Goal: Task Accomplishment & Management: Complete application form

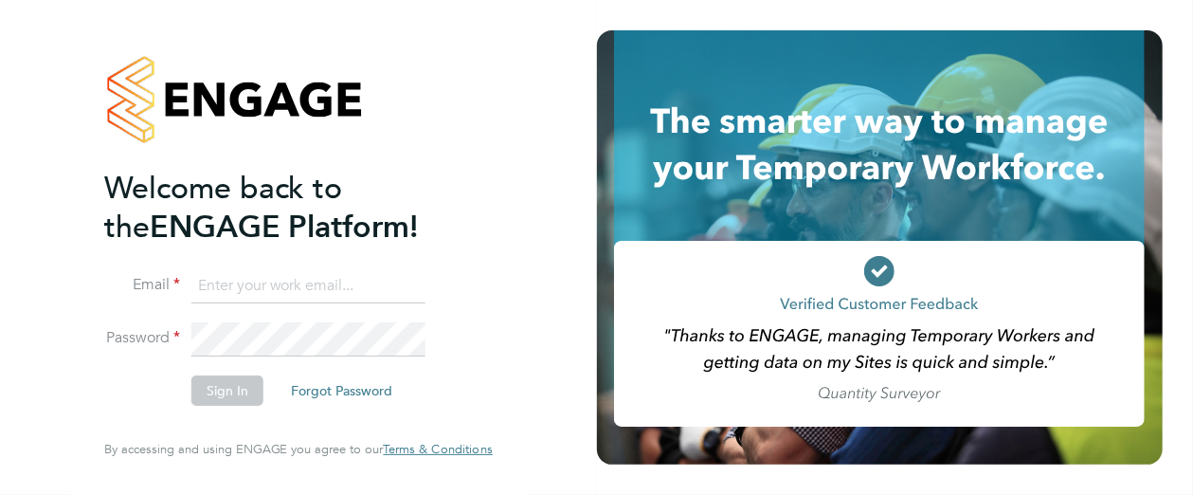
type input "[PERSON_NAME][EMAIL_ADDRESS][PERSON_NAME][DOMAIN_NAME]"
click at [224, 387] on button "Sign In" at bounding box center [227, 390] width 72 height 30
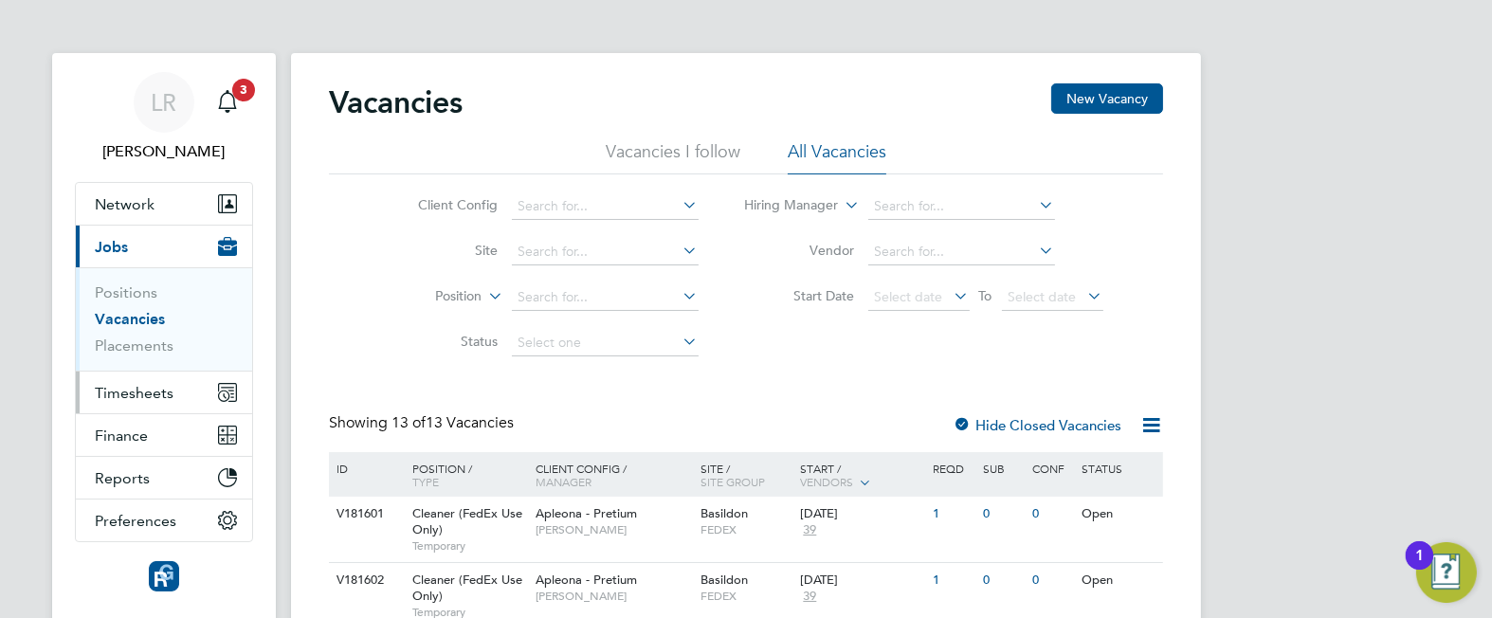
click at [133, 398] on span "Timesheets" at bounding box center [134, 393] width 79 height 18
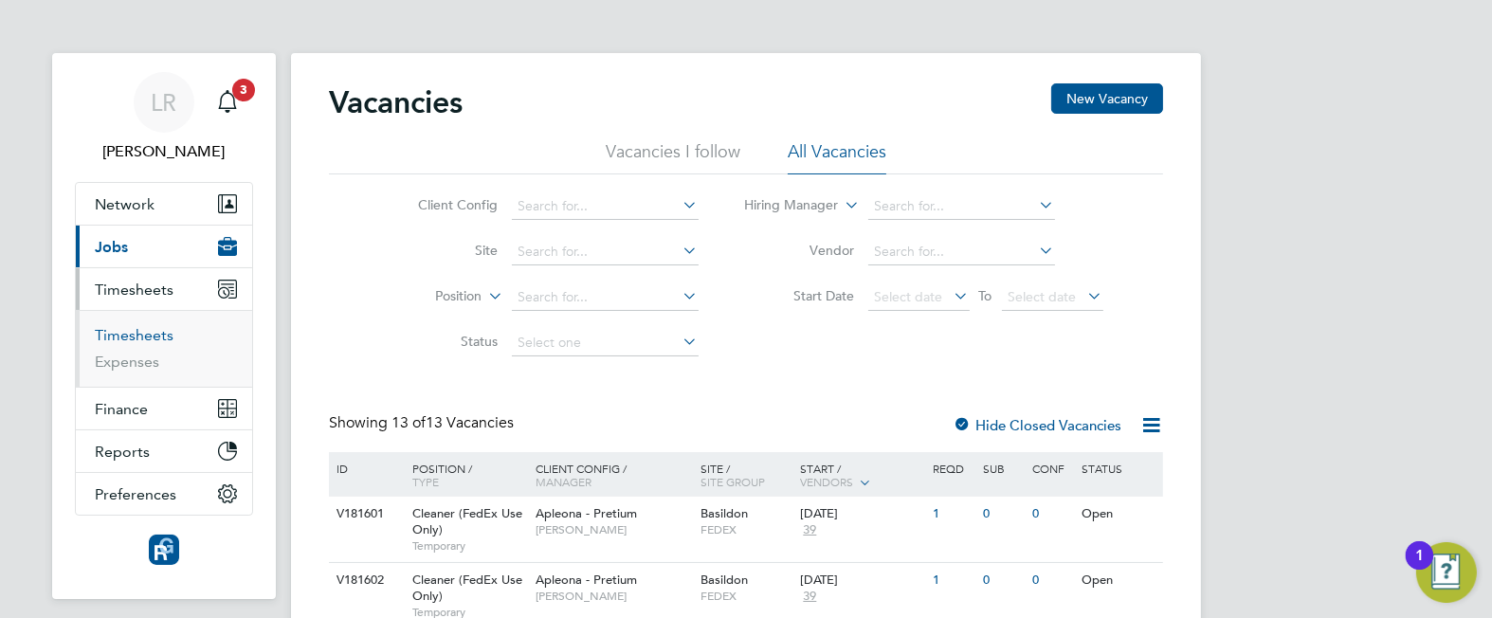
click at [136, 333] on link "Timesheets" at bounding box center [134, 335] width 79 height 18
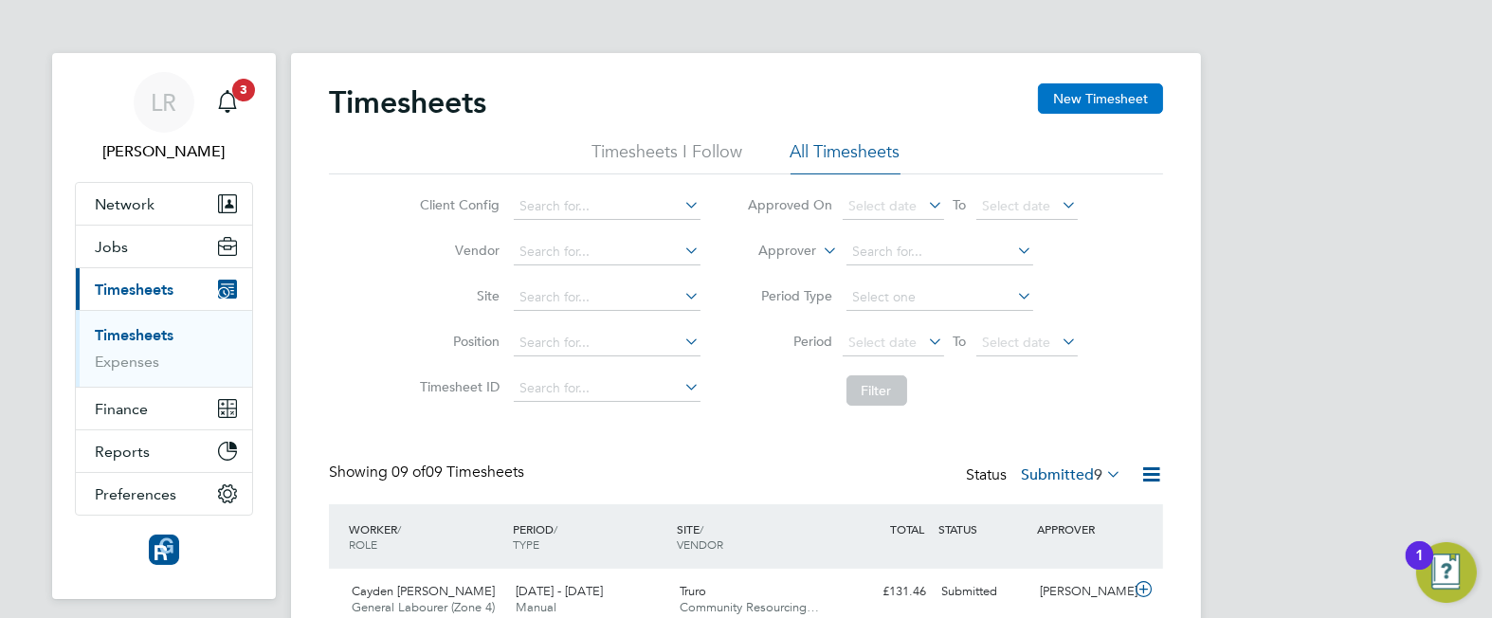
click at [1074, 100] on button "New Timesheet" at bounding box center [1100, 98] width 125 height 30
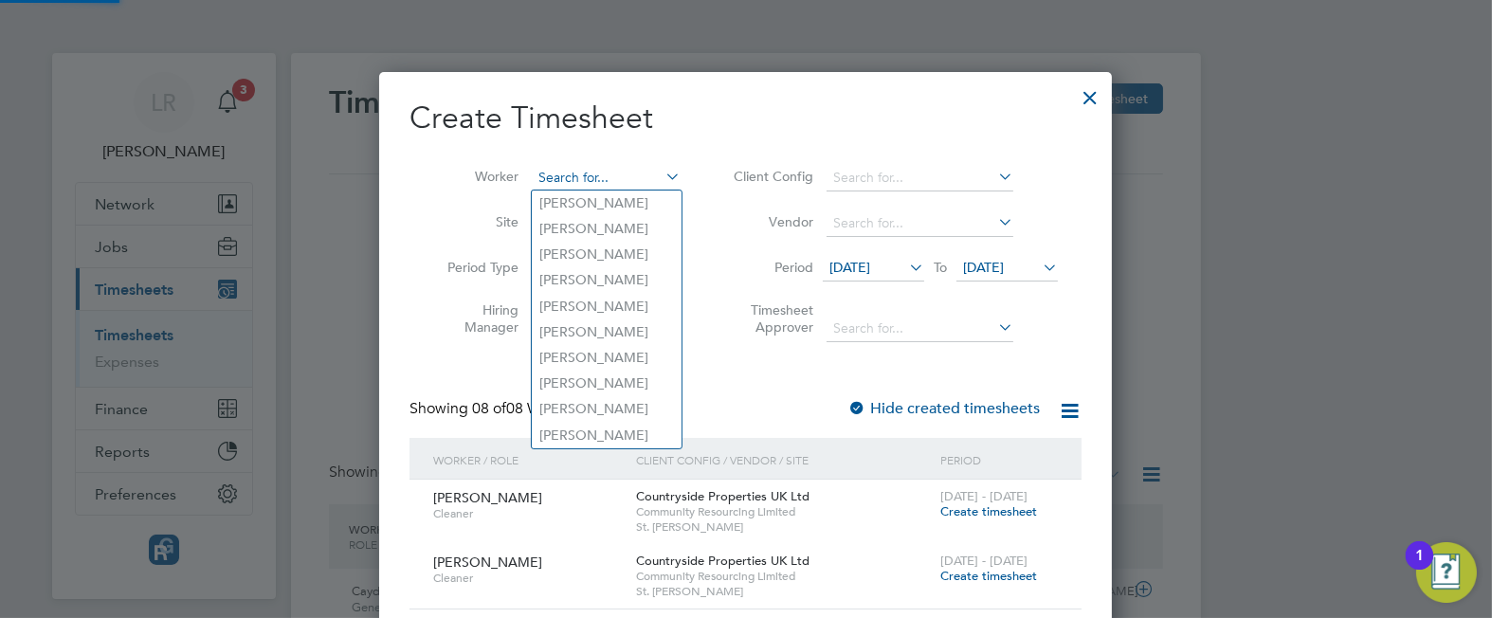
click at [590, 173] on input at bounding box center [606, 178] width 149 height 27
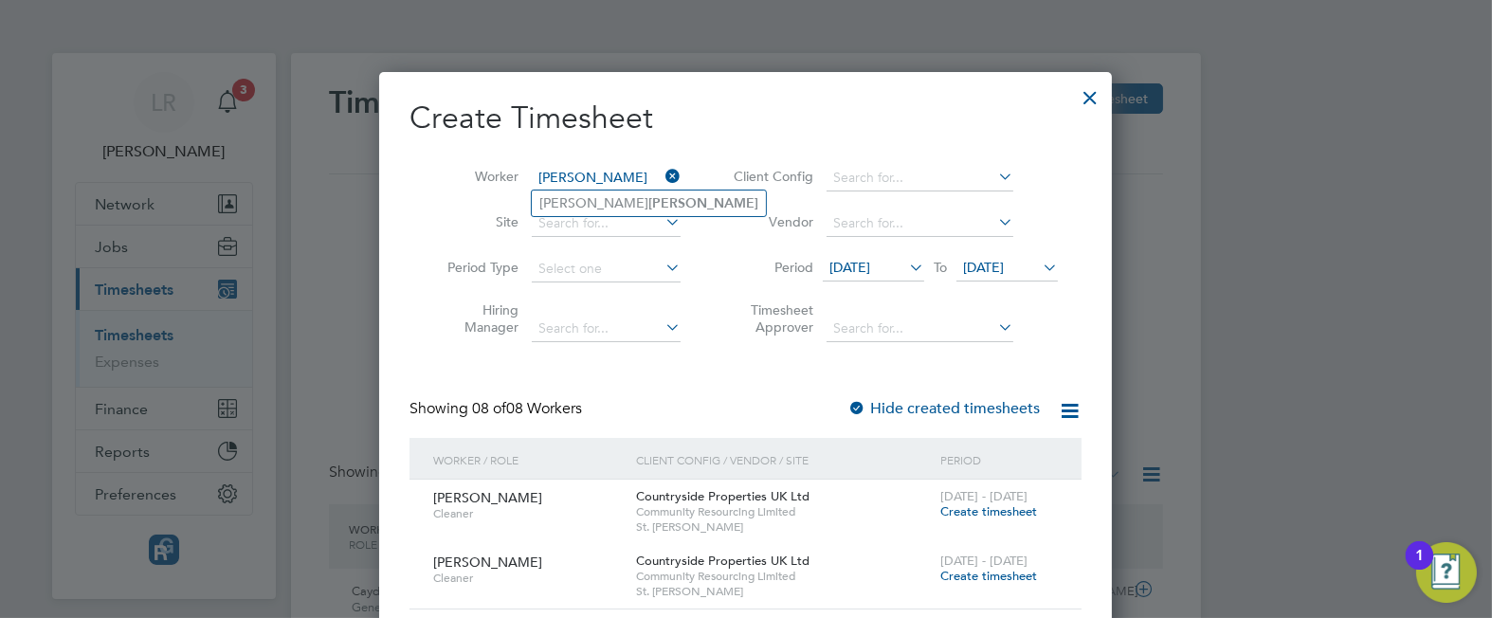
type input "[PERSON_NAME]"
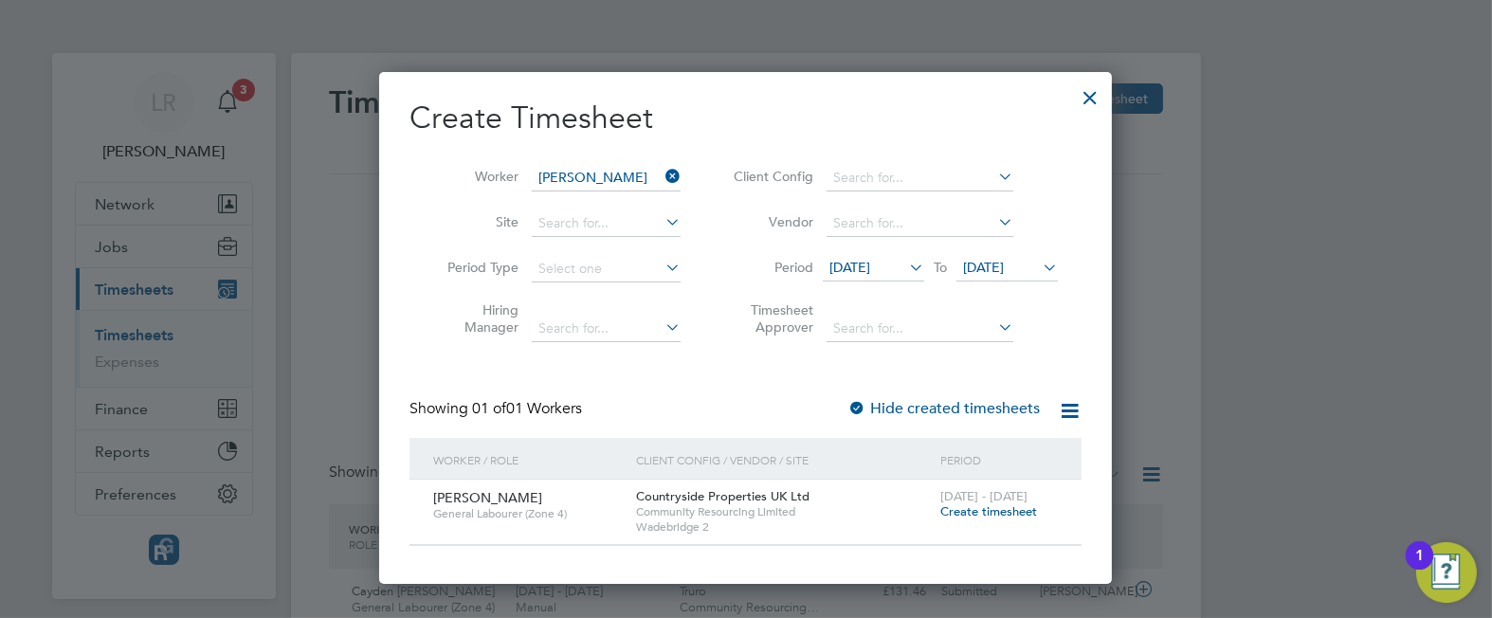
click at [908, 409] on label "Hide created timesheets" at bounding box center [943, 408] width 192 height 19
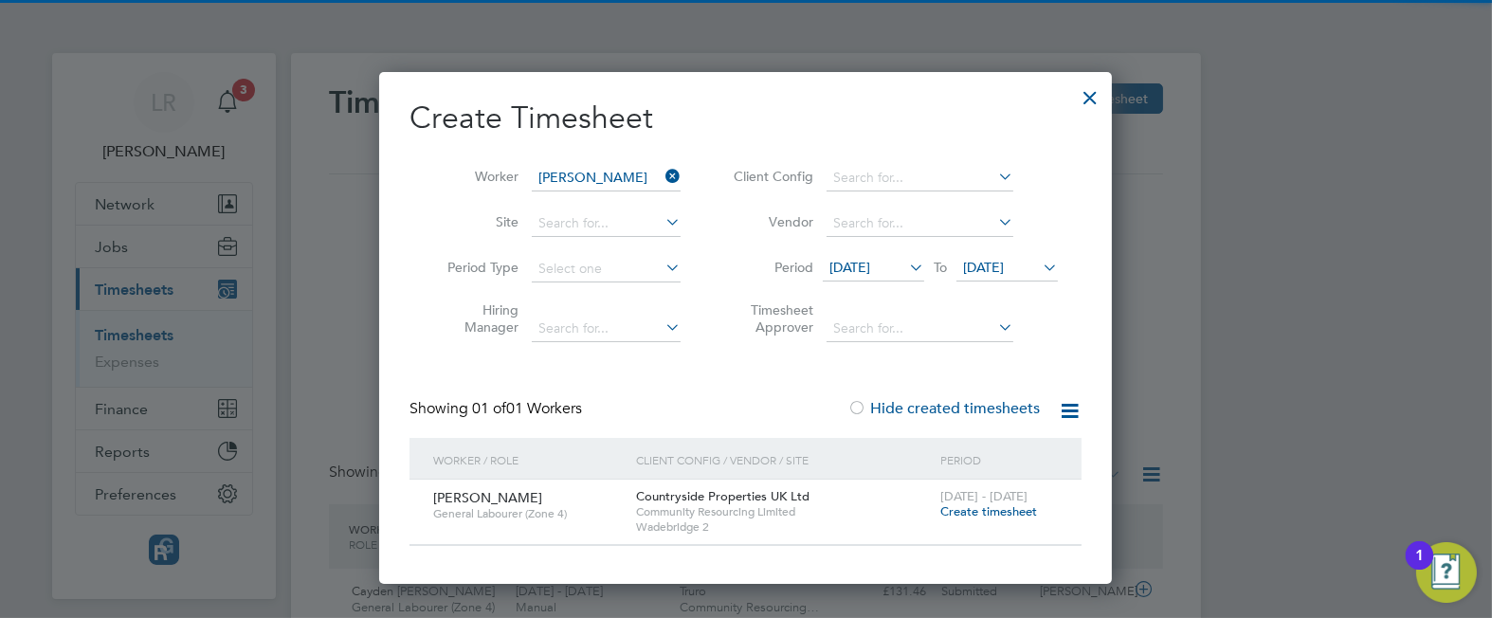
click at [908, 409] on label "Hide created timesheets" at bounding box center [943, 408] width 192 height 19
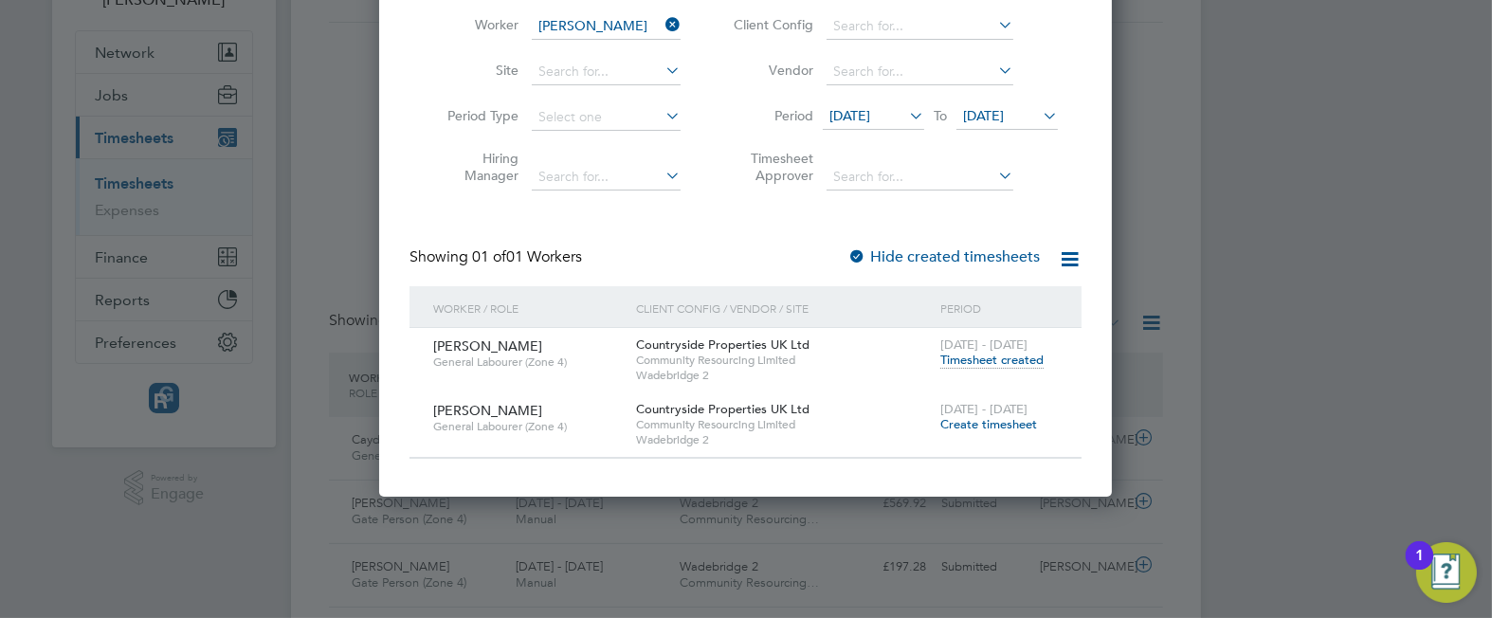
click at [995, 424] on span "Create timesheet" at bounding box center [988, 424] width 97 height 16
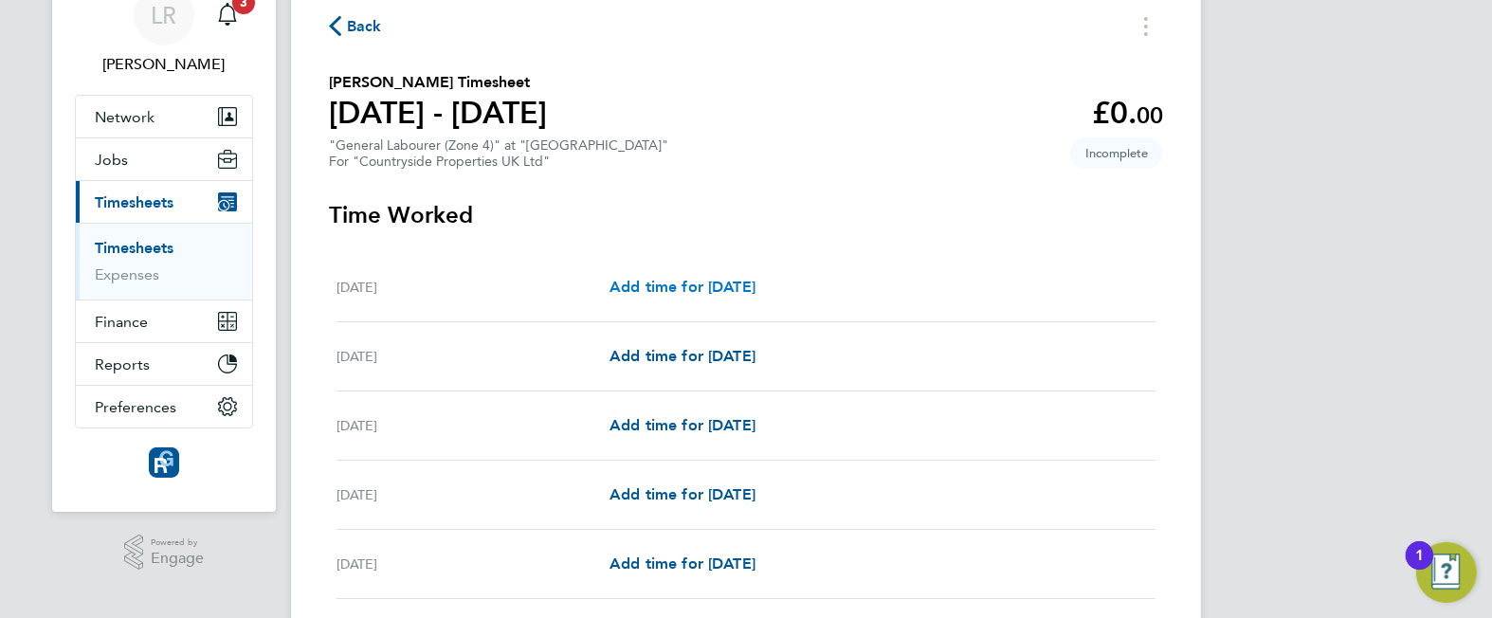
click at [656, 282] on span "Add time for [DATE]" at bounding box center [682, 287] width 146 height 18
select select "30"
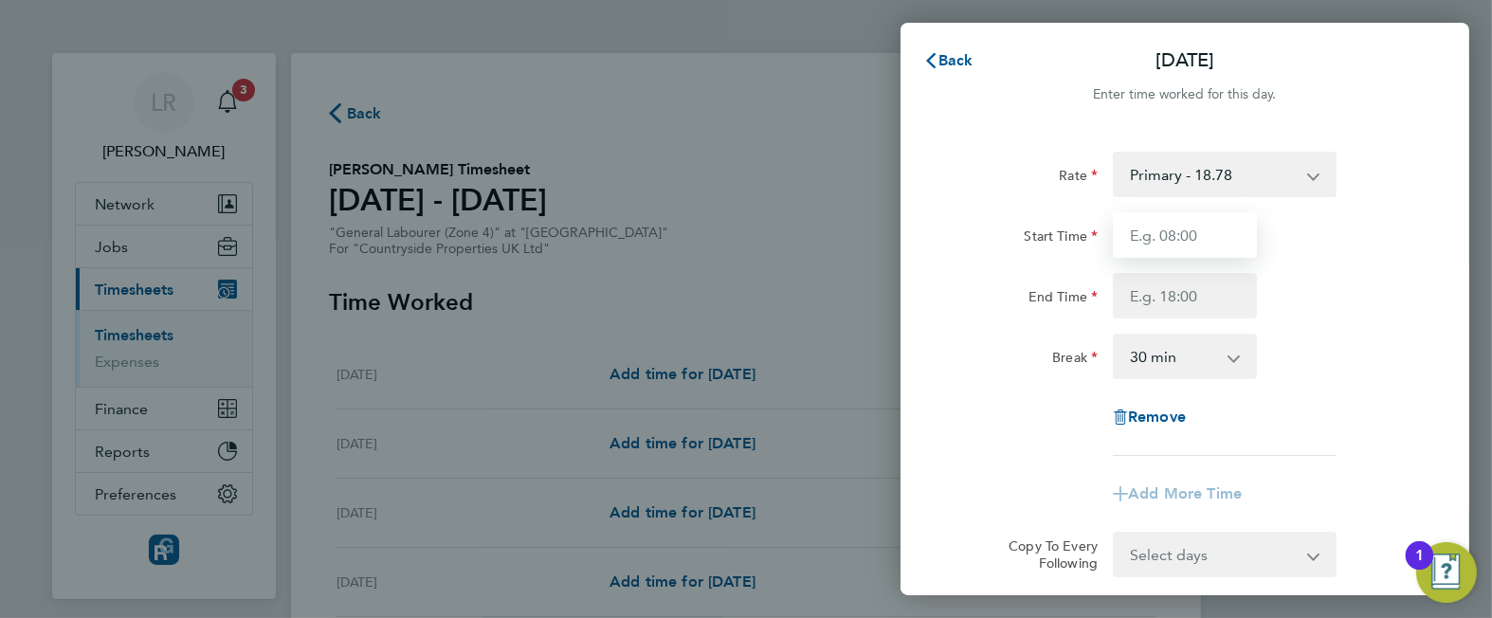
click at [1178, 234] on input "Start Time" at bounding box center [1185, 234] width 144 height 45
type input "08:00"
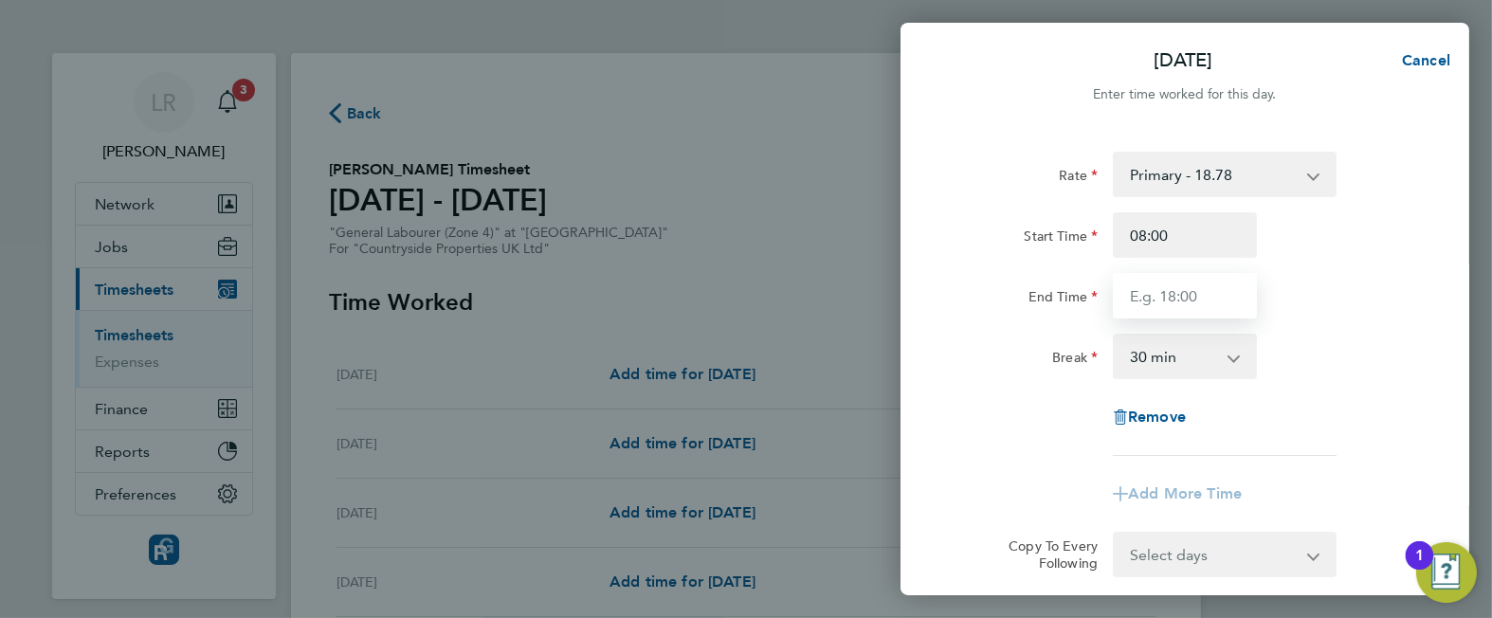
click at [1135, 290] on input "End Time" at bounding box center [1185, 295] width 144 height 45
type input "17:30"
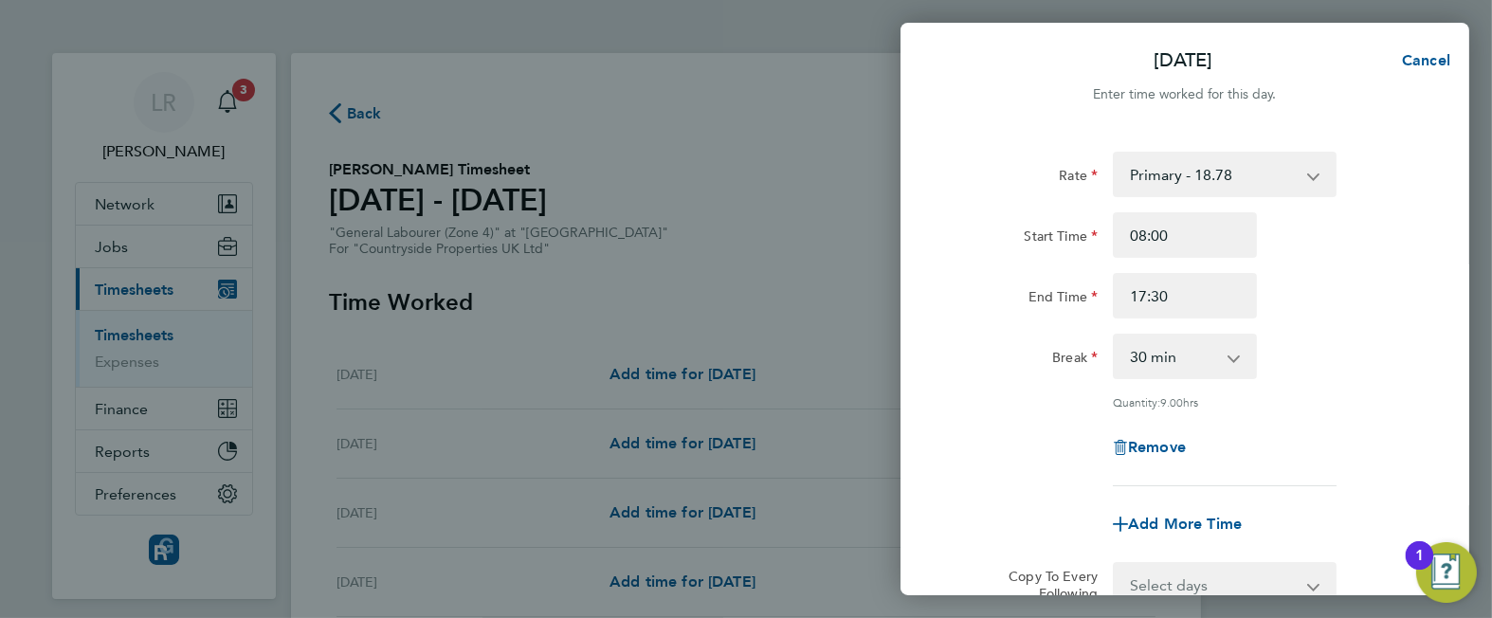
click at [957, 378] on div "Break" at bounding box center [1025, 356] width 159 height 45
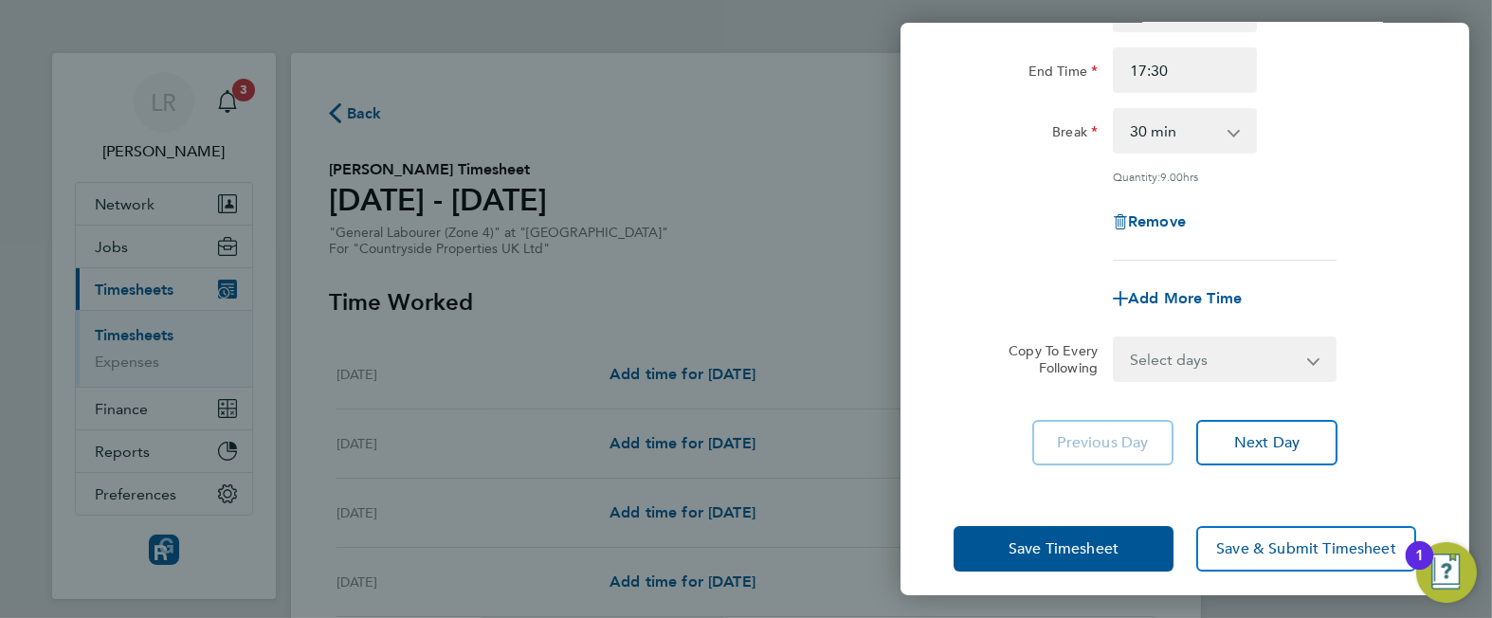
scroll to position [231, 0]
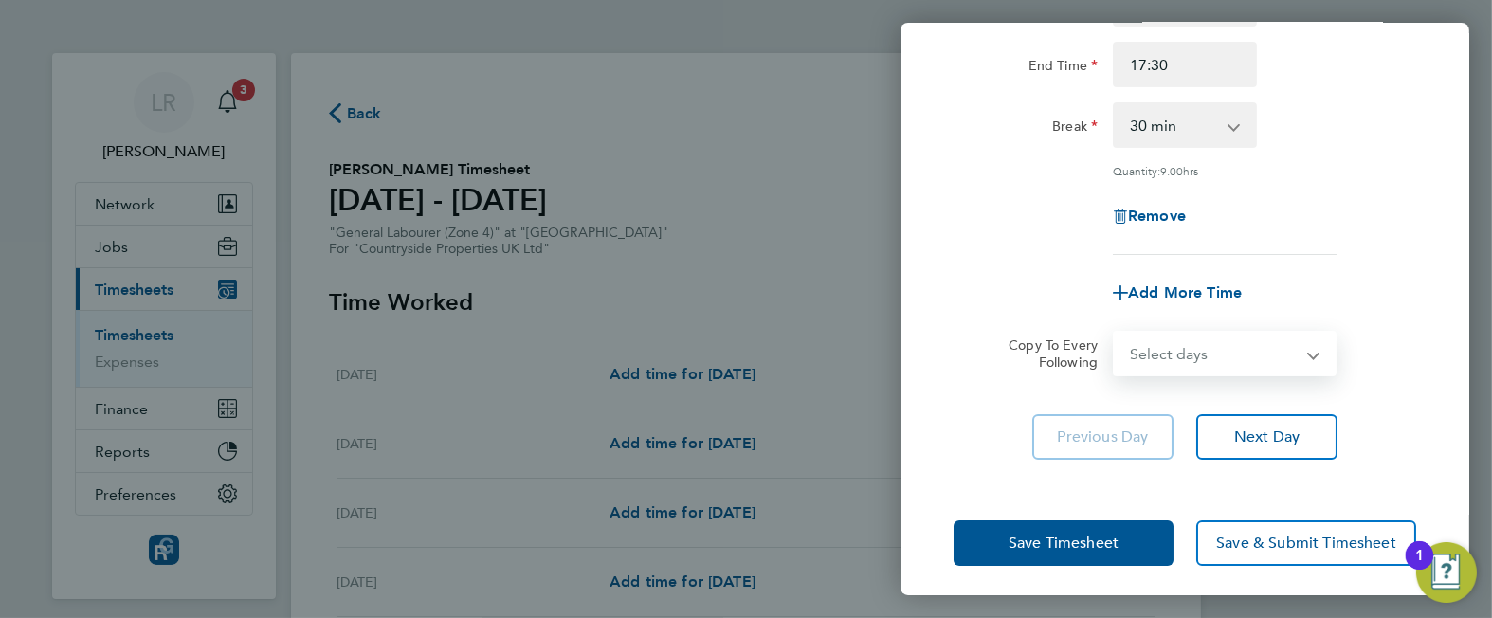
click at [1200, 341] on select "Select days Day Weekday (Mon-Fri) Weekend (Sat-Sun) [DATE] [DATE] [DATE] [DATE]…" at bounding box center [1214, 354] width 199 height 42
select select "WEEKDAY"
click at [1115, 333] on select "Select days Day Weekday (Mon-Fri) Weekend (Sat-Sun) [DATE] [DATE] [DATE] [DATE]…" at bounding box center [1214, 354] width 199 height 42
select select "[DATE]"
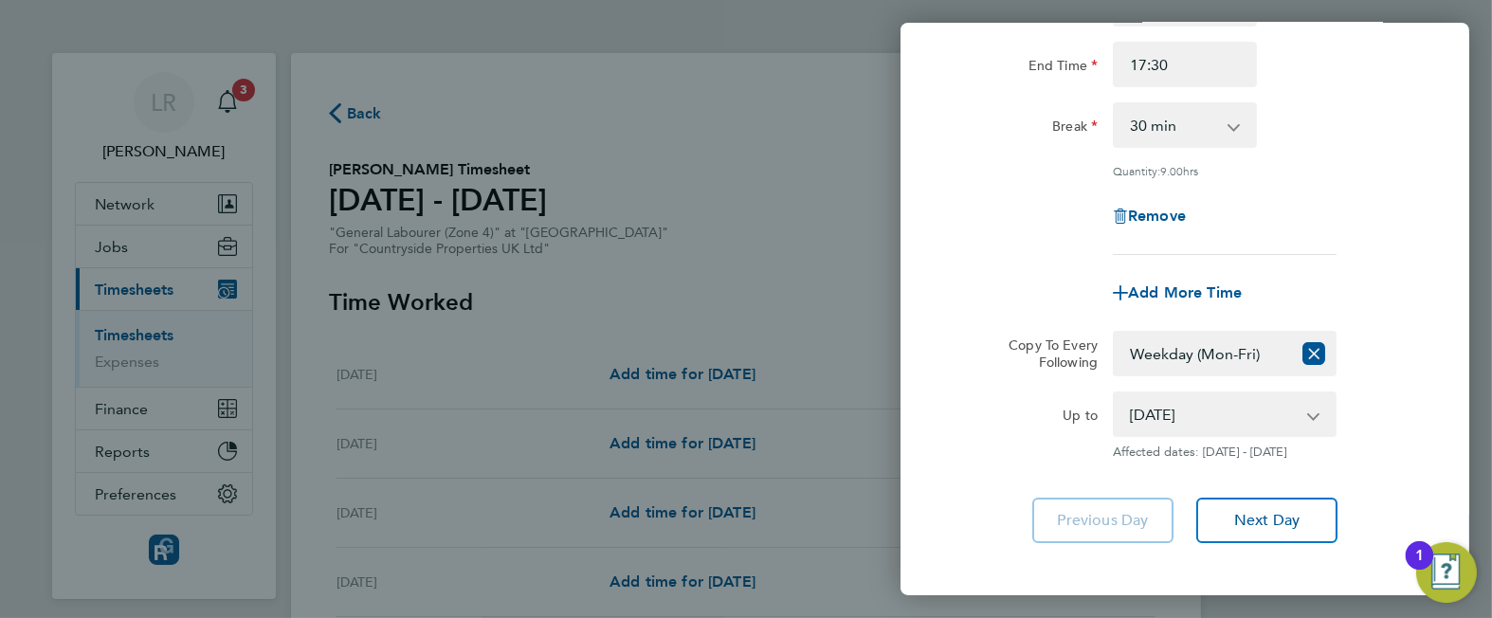
click at [1020, 297] on div "Add More Time" at bounding box center [1185, 292] width 478 height 45
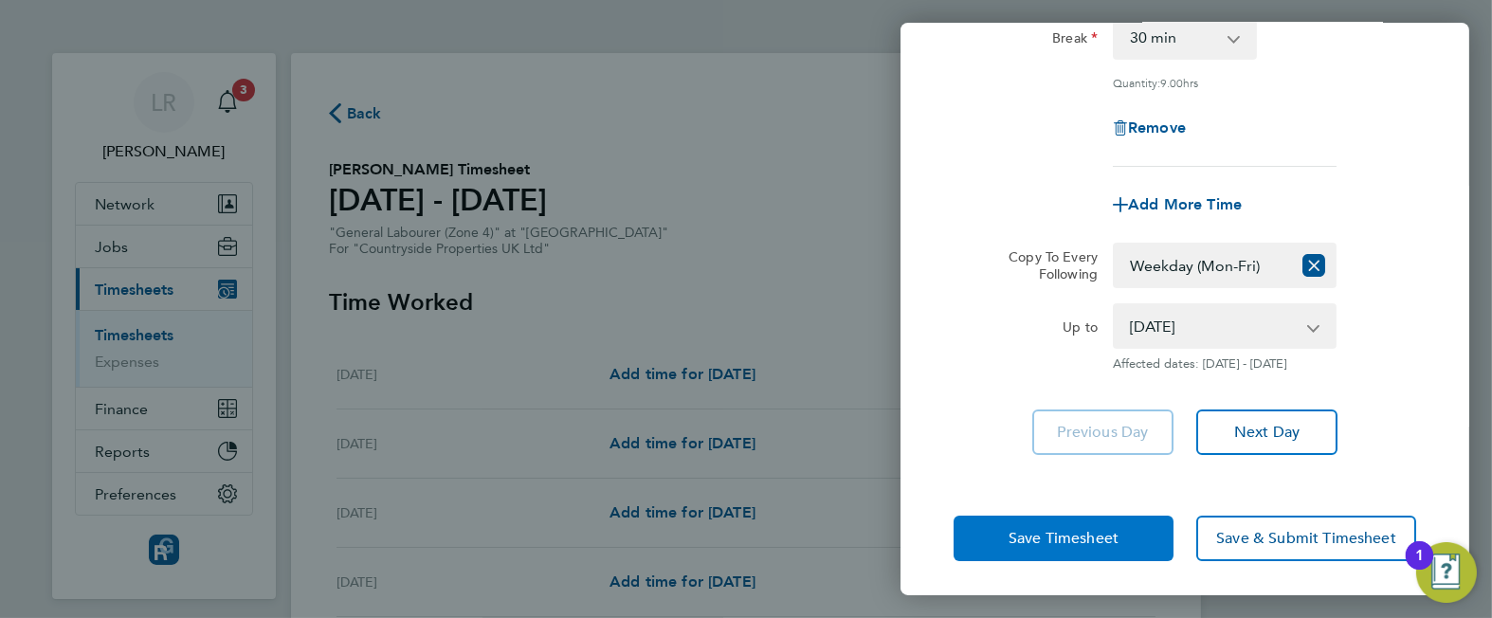
click at [1028, 540] on span "Save Timesheet" at bounding box center [1064, 538] width 110 height 19
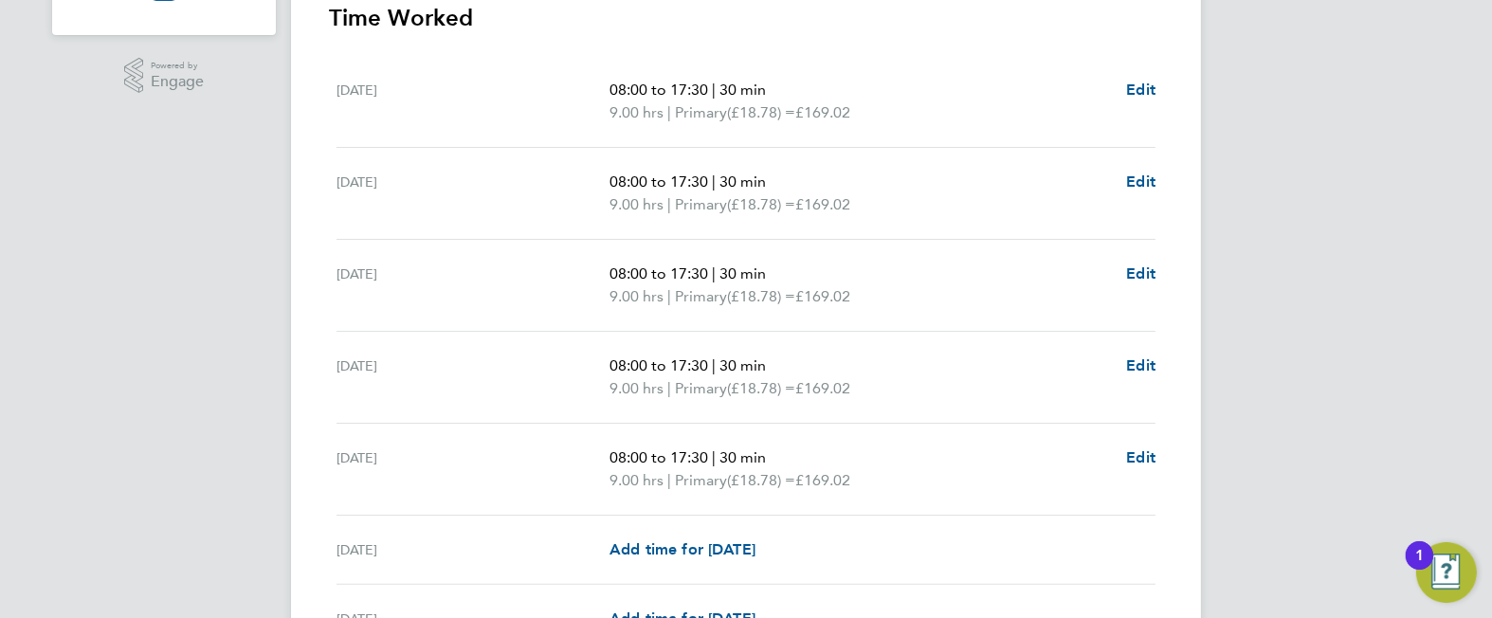
scroll to position [569, 0]
click at [1135, 355] on span "Edit" at bounding box center [1140, 361] width 29 height 18
select select "30"
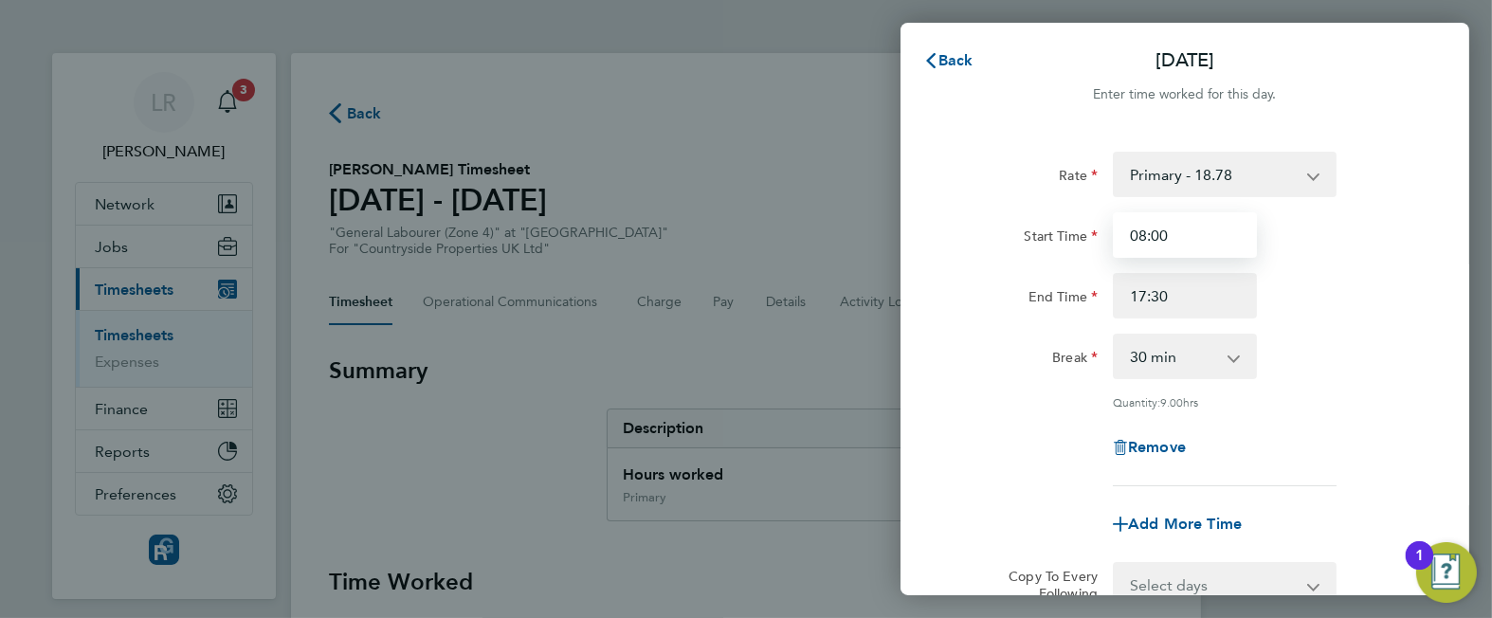
click at [1143, 233] on input "08:00" at bounding box center [1185, 234] width 144 height 45
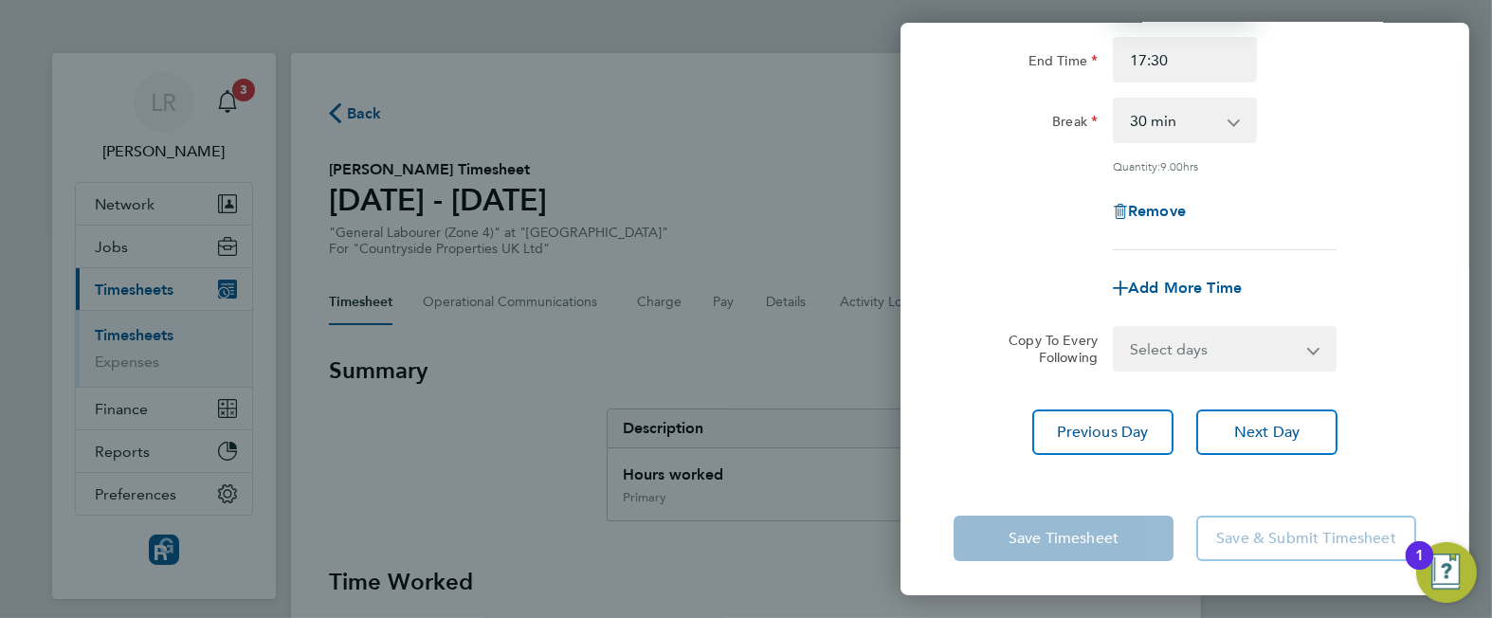
type input "07:30"
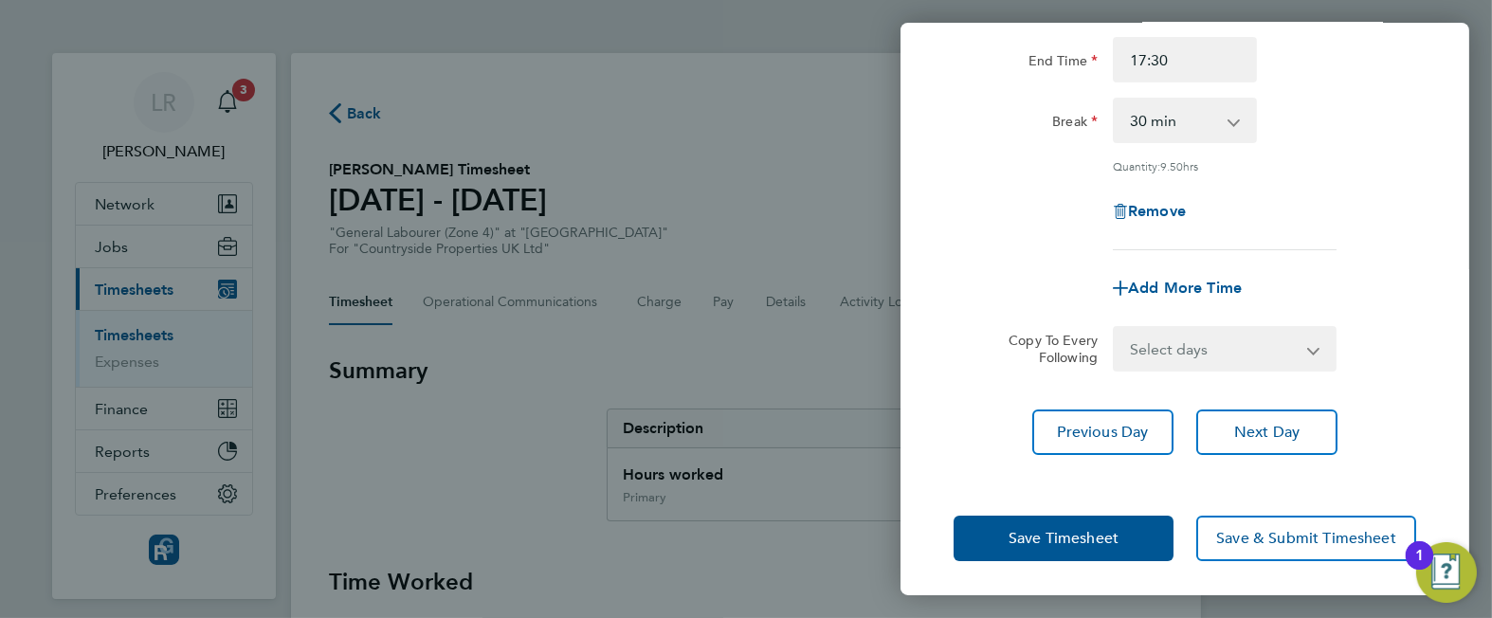
click at [979, 307] on div "Add More Time" at bounding box center [1185, 287] width 478 height 45
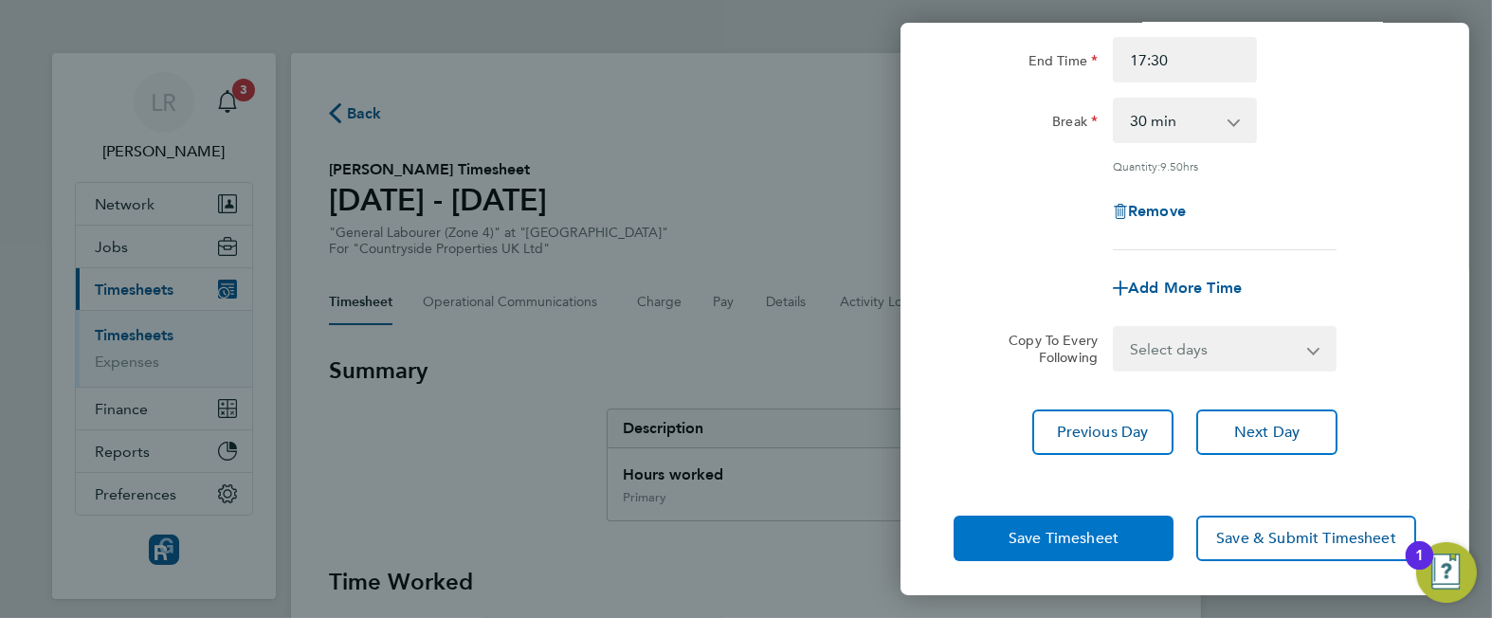
click at [1005, 519] on button "Save Timesheet" at bounding box center [1064, 538] width 220 height 45
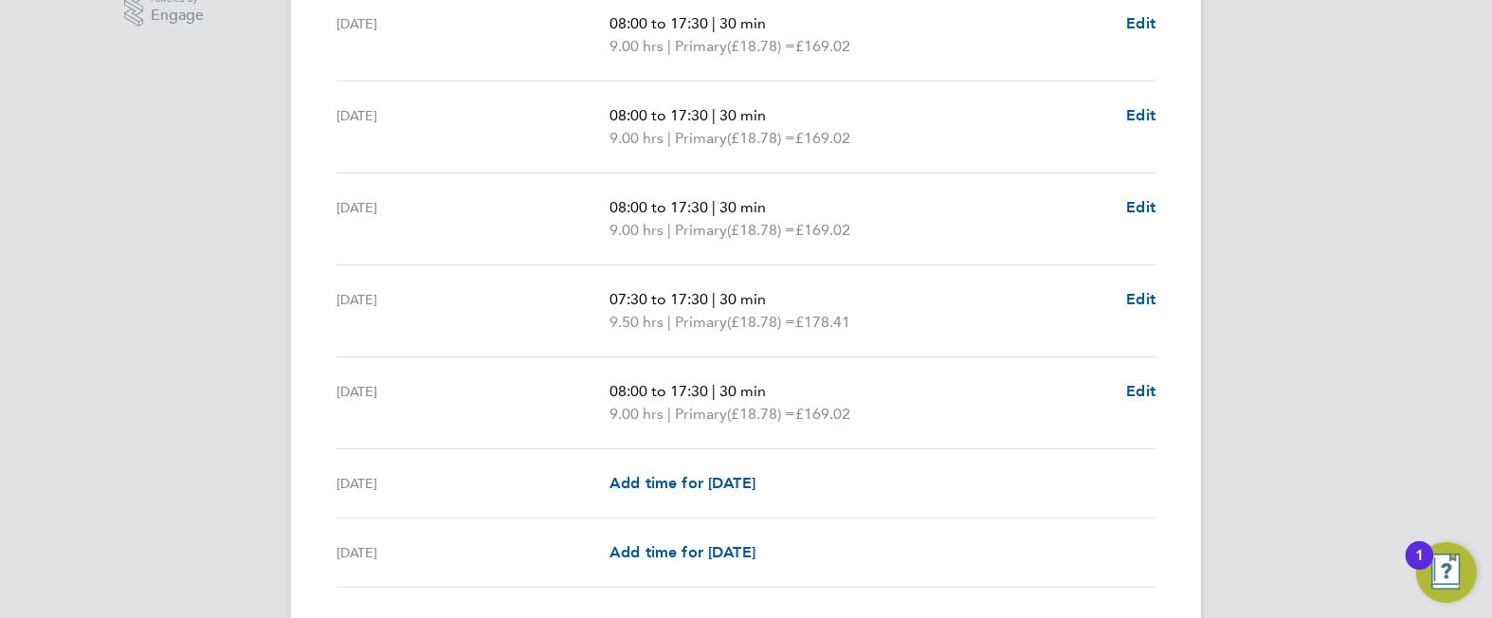
scroll to position [662, 0]
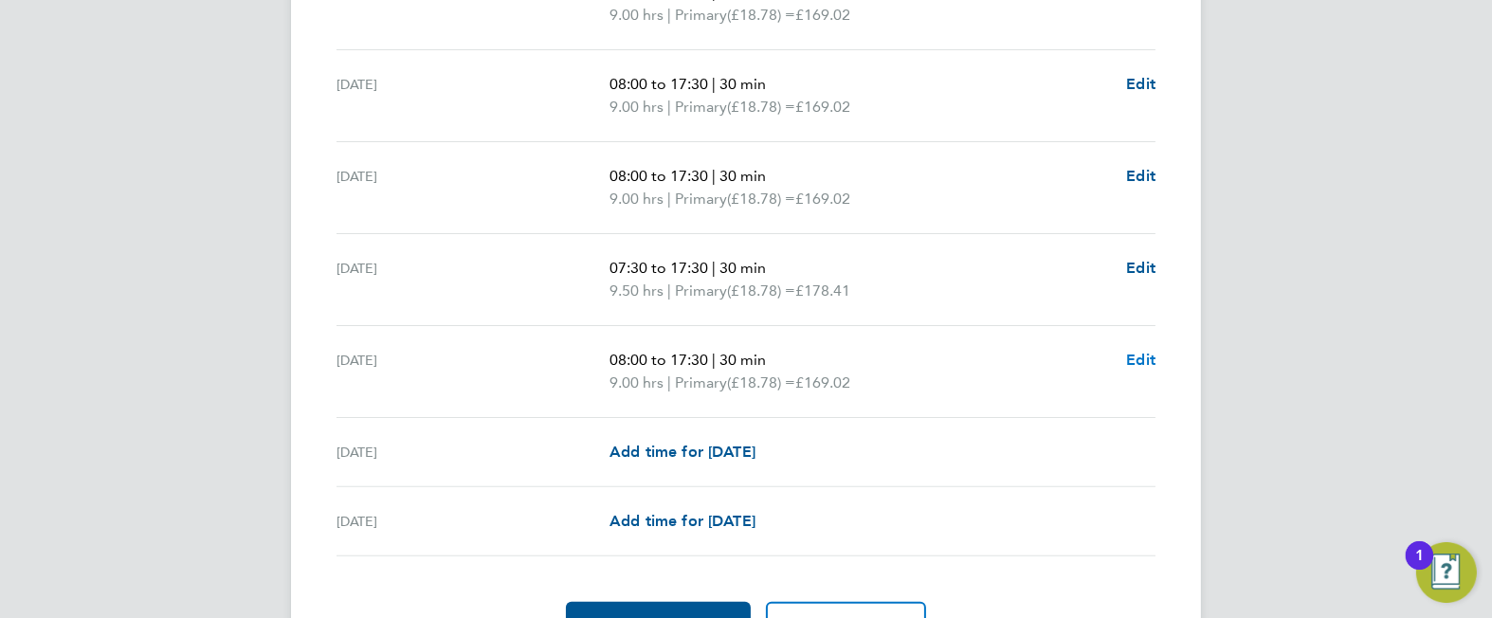
click at [1142, 359] on span "Edit" at bounding box center [1140, 360] width 29 height 18
select select "30"
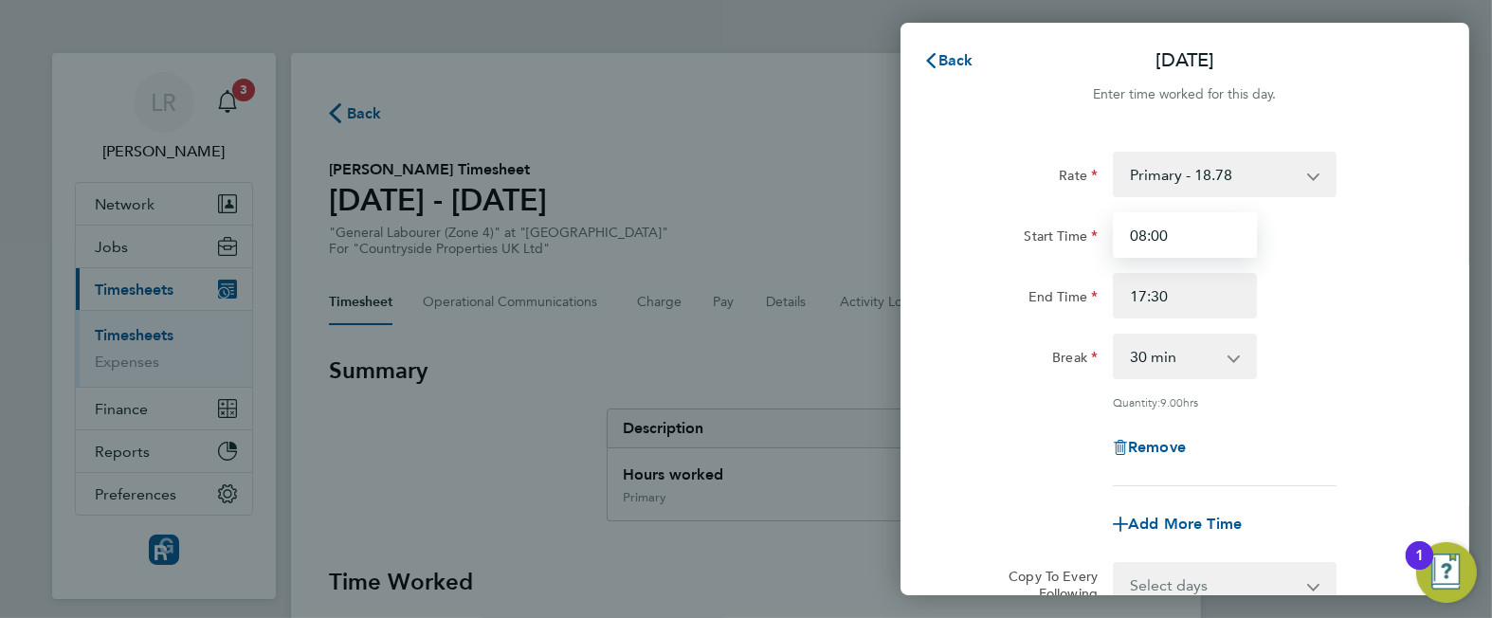
click at [1142, 232] on input "08:00" at bounding box center [1185, 234] width 144 height 45
type input "07:30"
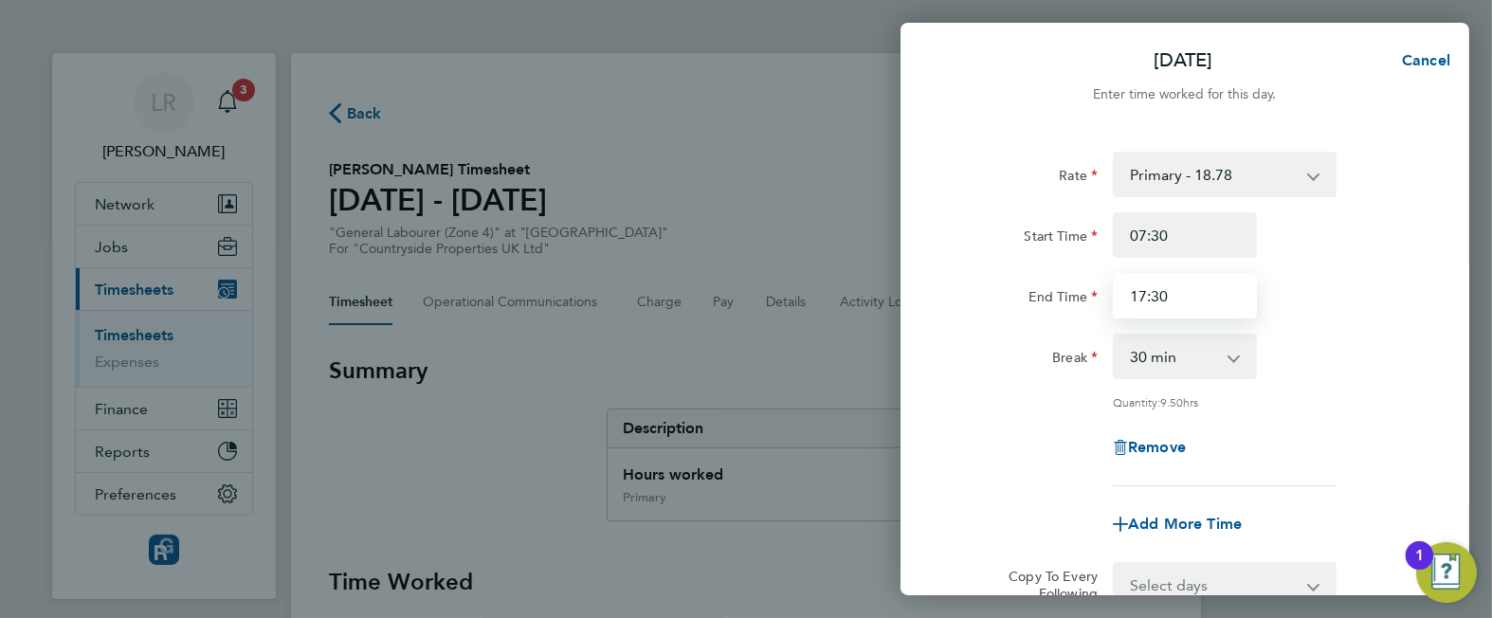
click at [1161, 295] on input "17:30" at bounding box center [1185, 295] width 144 height 45
type input "17:00"
click at [975, 388] on div "Rate Primary - 18.78 skilled - 20.05 Start Time 07:30 End Time 17:00 Break 0 mi…" at bounding box center [1185, 319] width 463 height 335
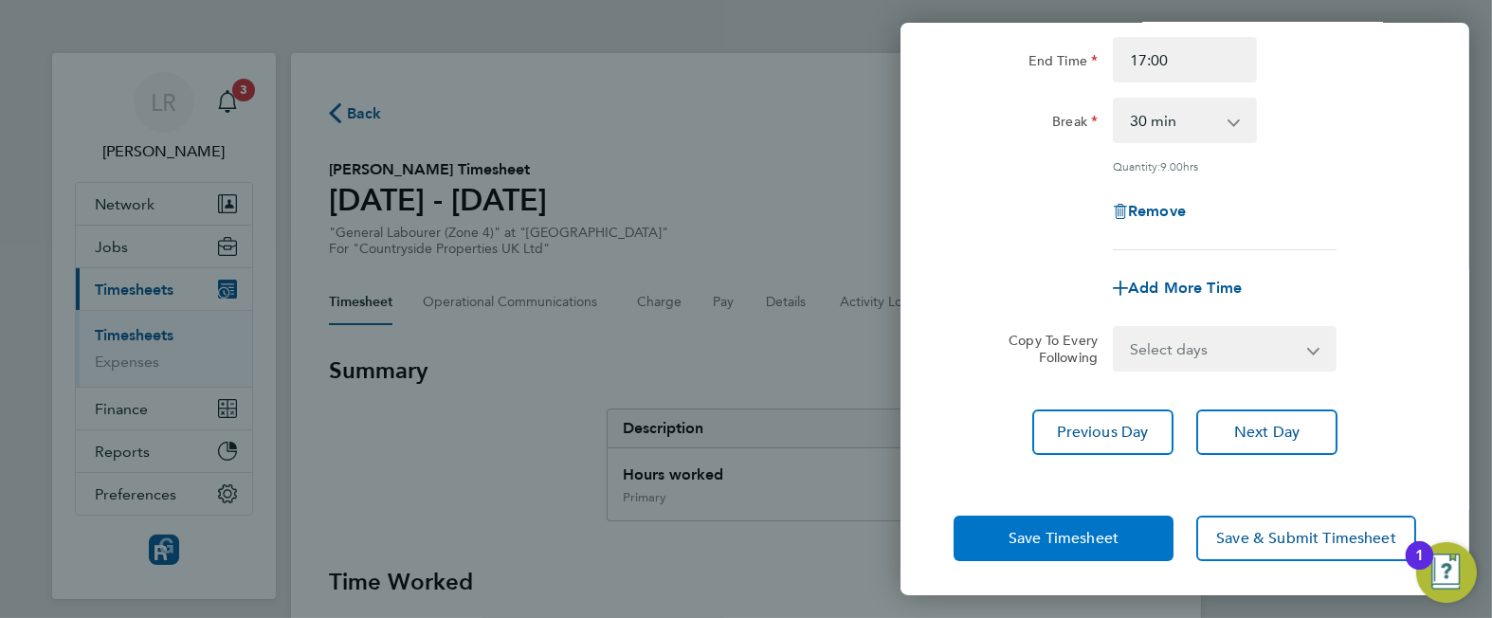
click at [1022, 529] on span "Save Timesheet" at bounding box center [1064, 538] width 110 height 19
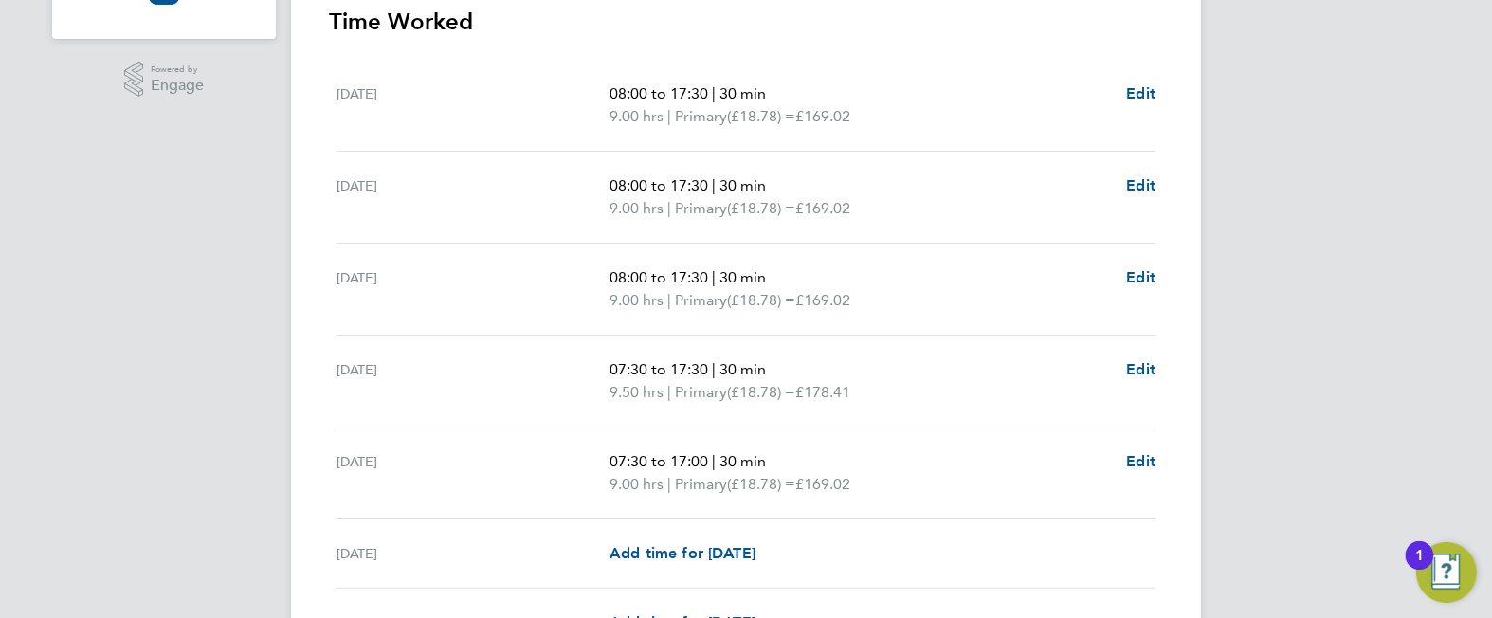
scroll to position [556, 0]
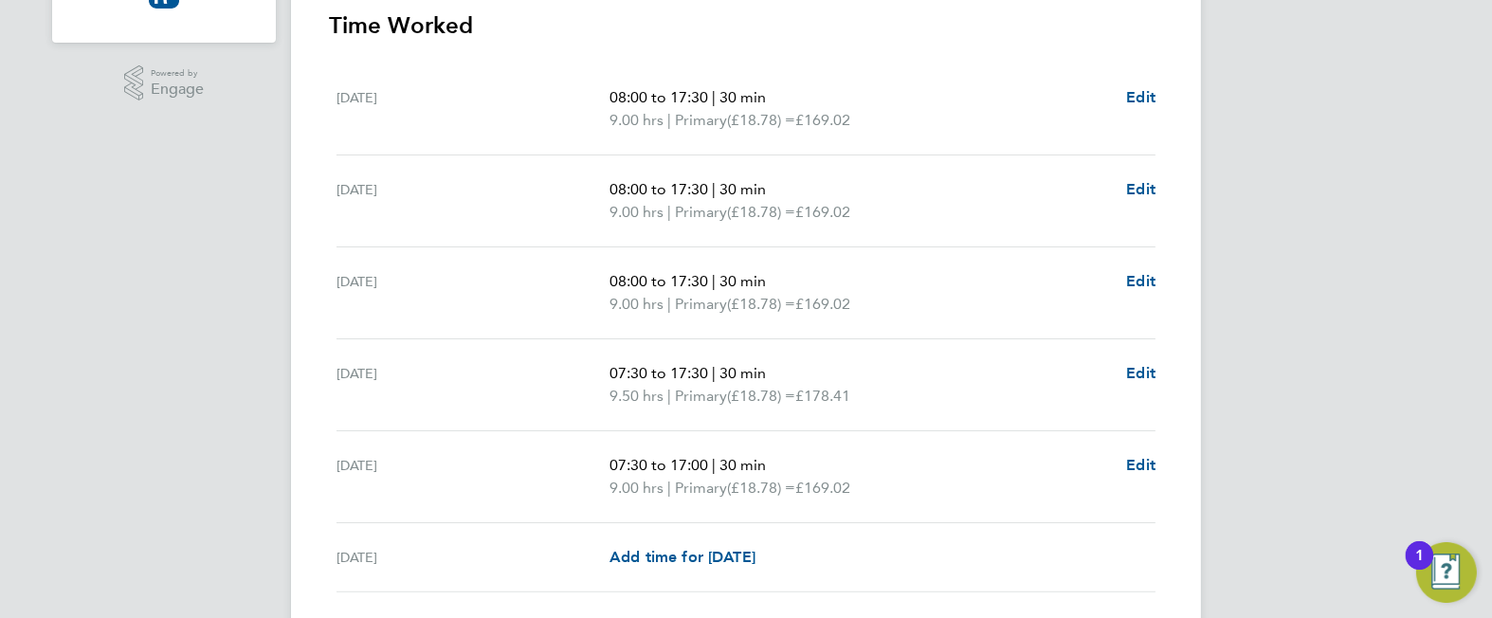
click at [1360, 419] on div "LR [PERSON_NAME] Notifications 3 Applications: Network Team Members Businesses …" at bounding box center [746, 136] width 1492 height 1385
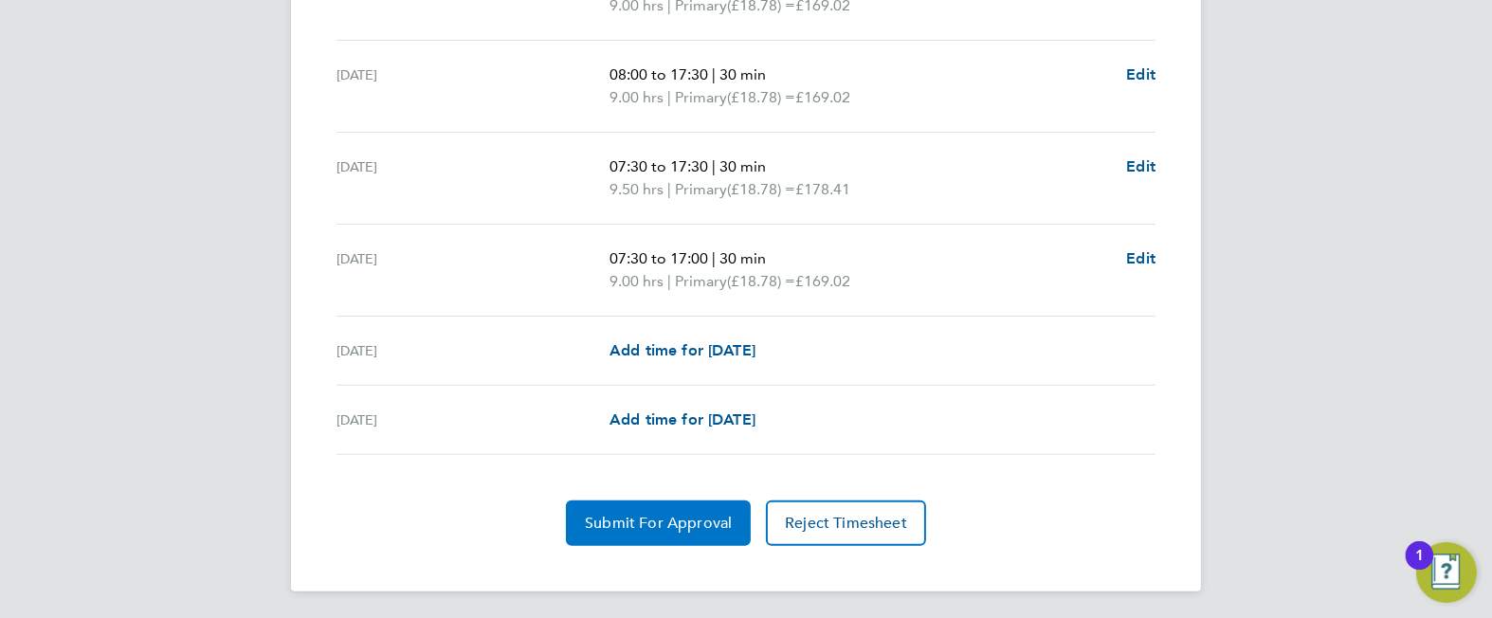
click at [609, 514] on span "Submit For Approval" at bounding box center [658, 523] width 147 height 19
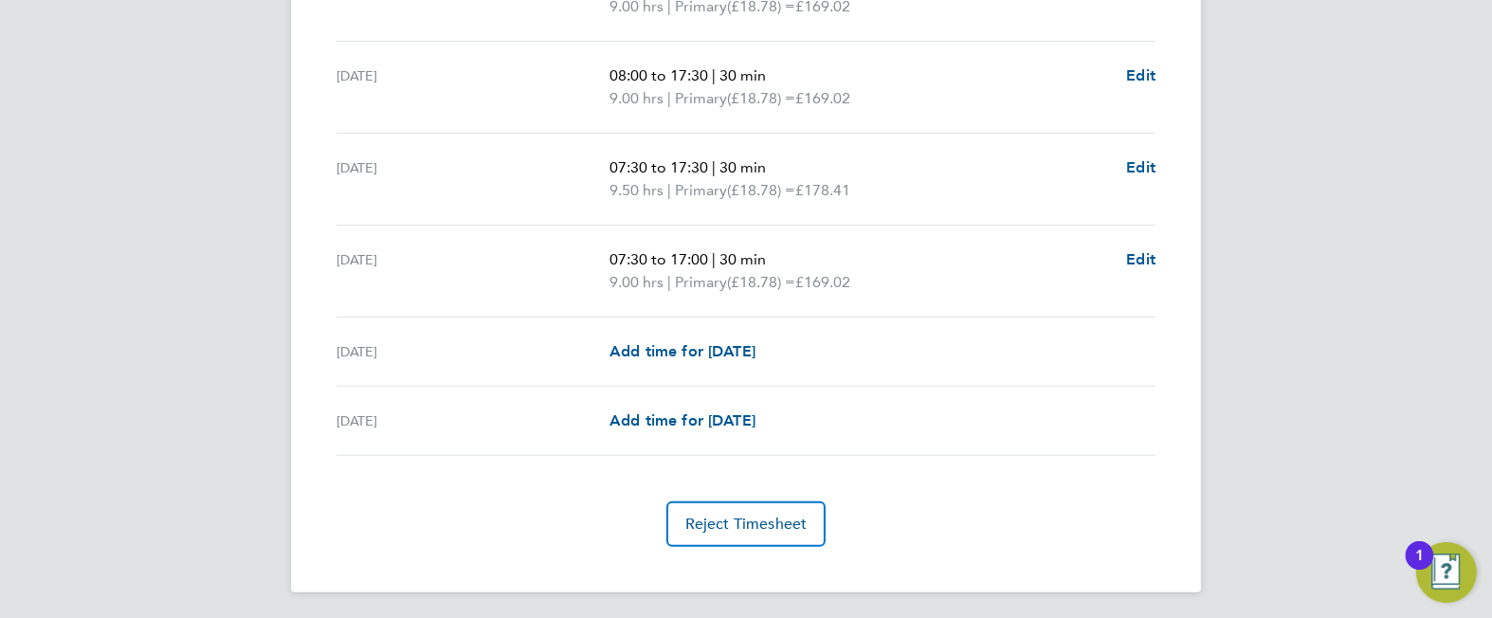
scroll to position [0, 0]
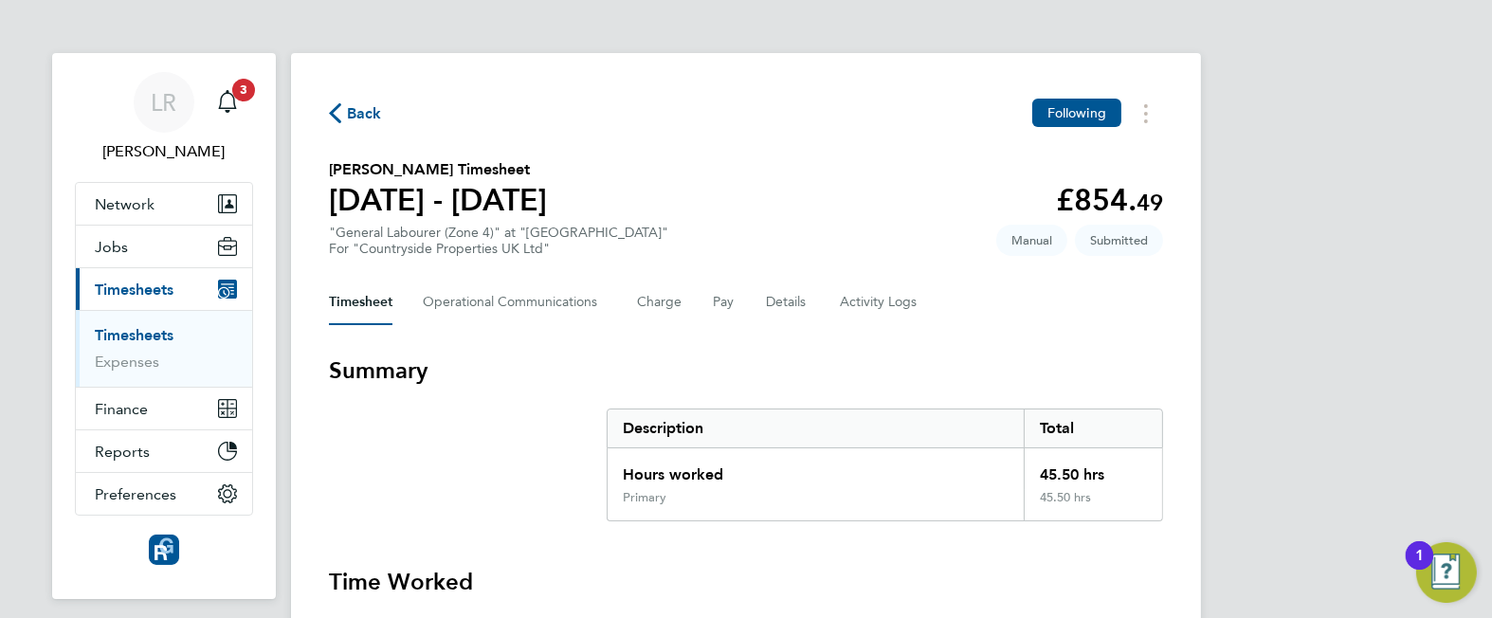
click at [360, 104] on span "Back" at bounding box center [364, 113] width 35 height 23
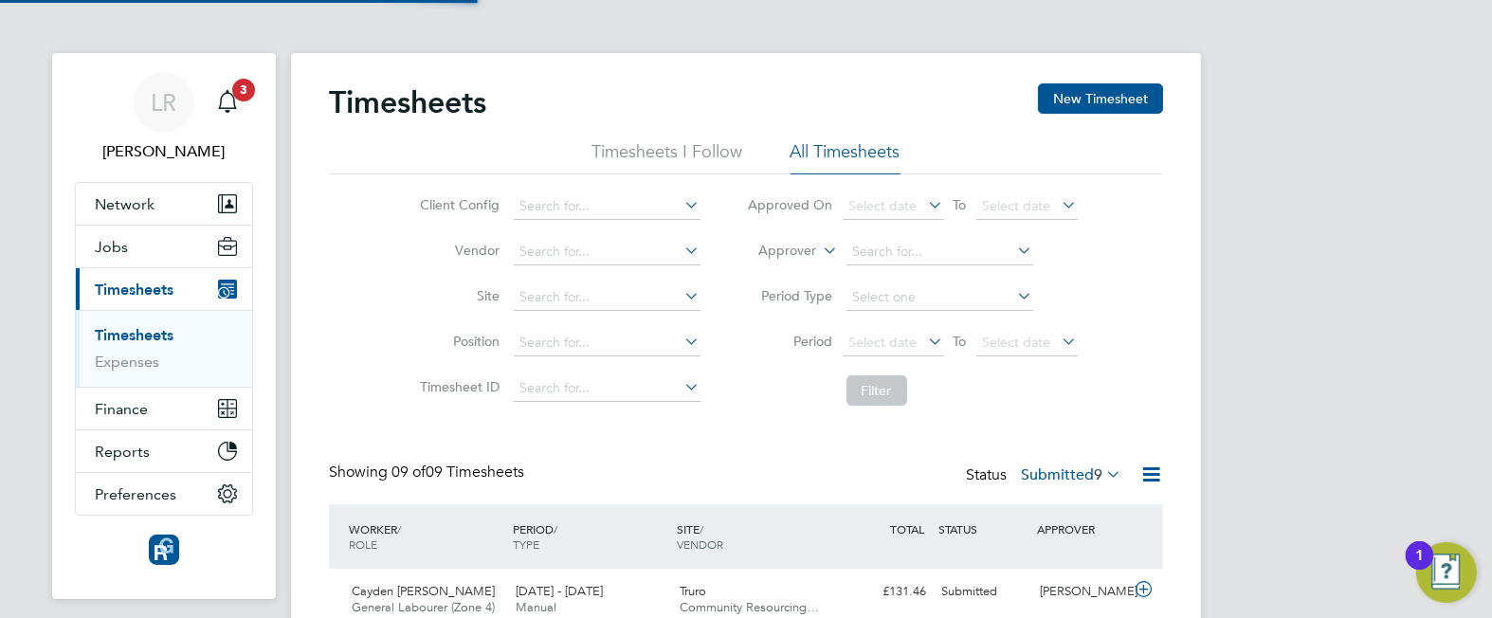
scroll to position [47, 164]
click at [1070, 98] on button "New Timesheet" at bounding box center [1100, 98] width 125 height 30
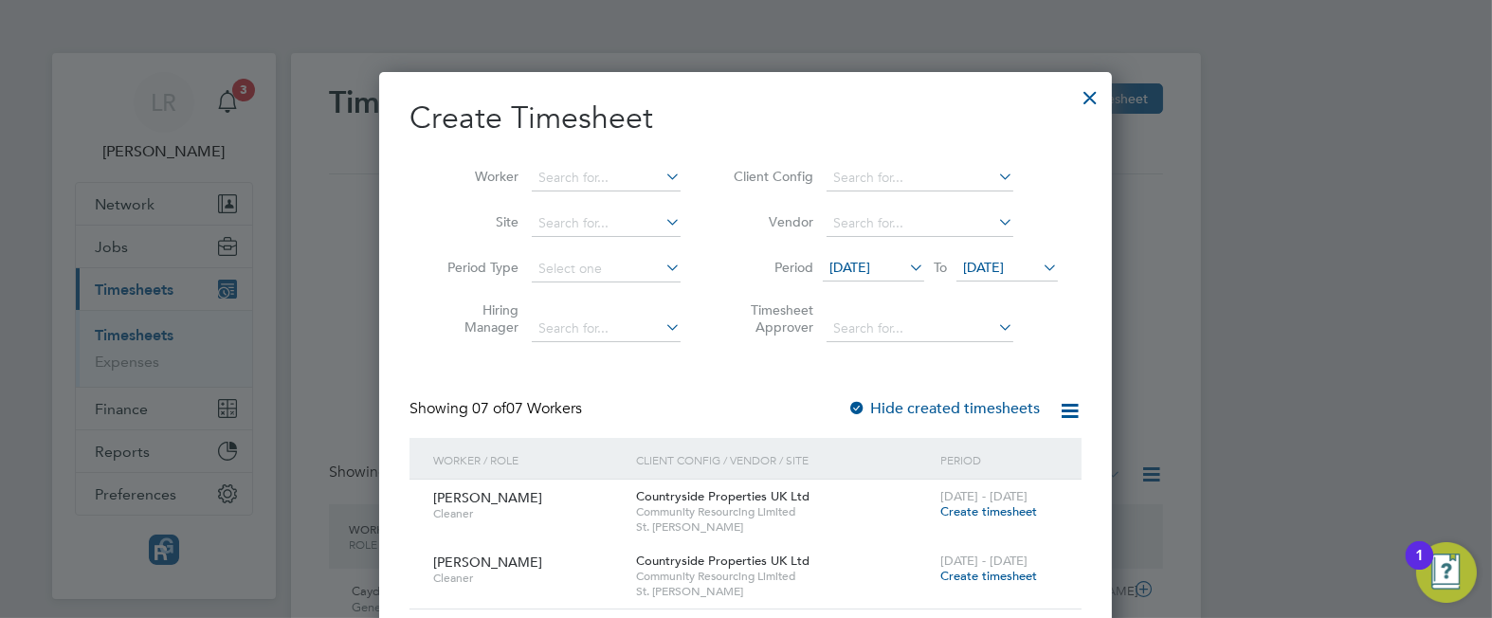
click at [1087, 98] on div at bounding box center [1090, 93] width 34 height 34
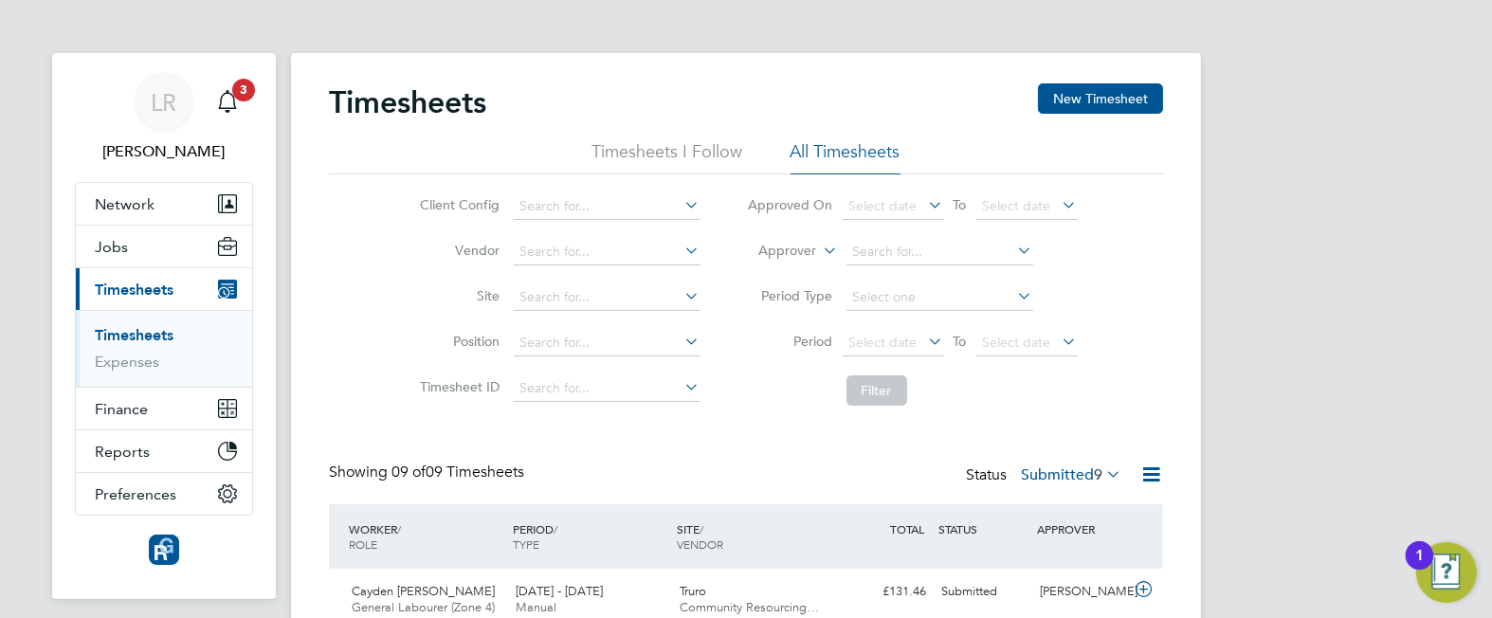
click at [1055, 461] on div "Timesheets New Timesheet Timesheets I Follow All Timesheets Client Config Vendo…" at bounding box center [746, 618] width 834 height 1071
click at [1057, 479] on label "Submitted 9" at bounding box center [1071, 474] width 100 height 19
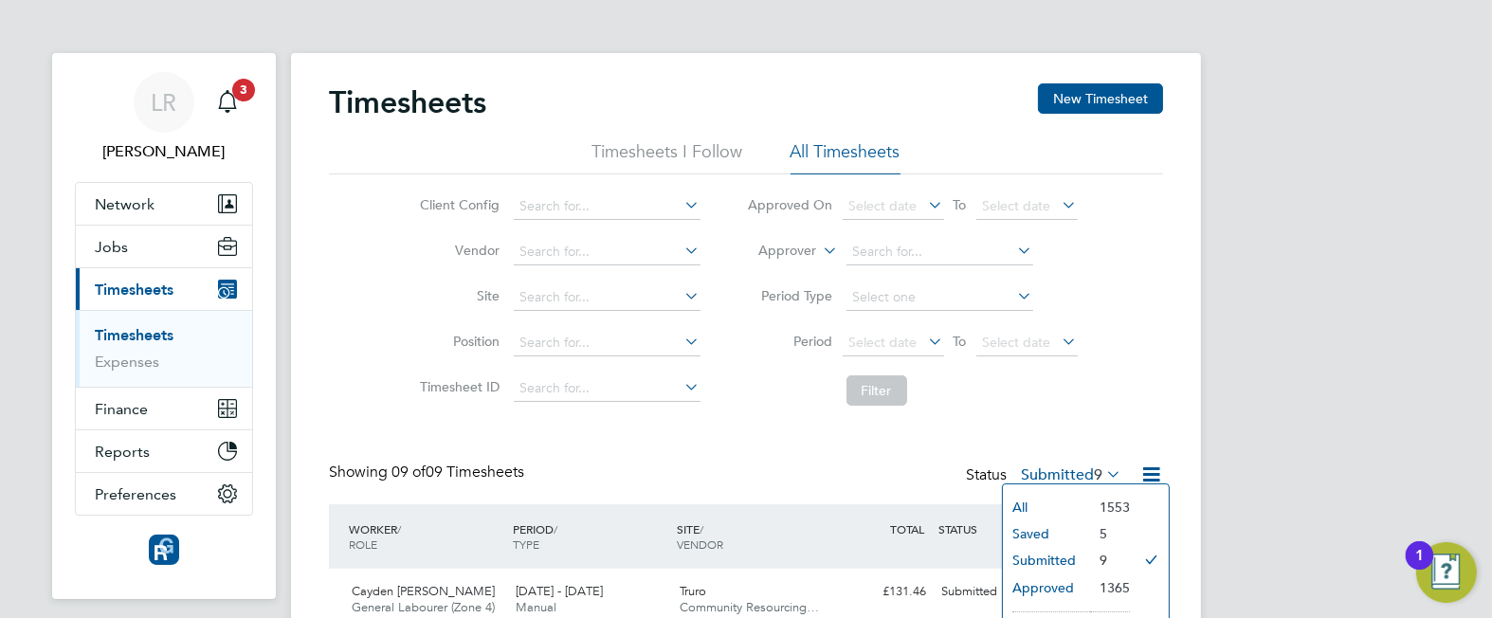
click at [1039, 529] on li "Saved" at bounding box center [1046, 533] width 87 height 27
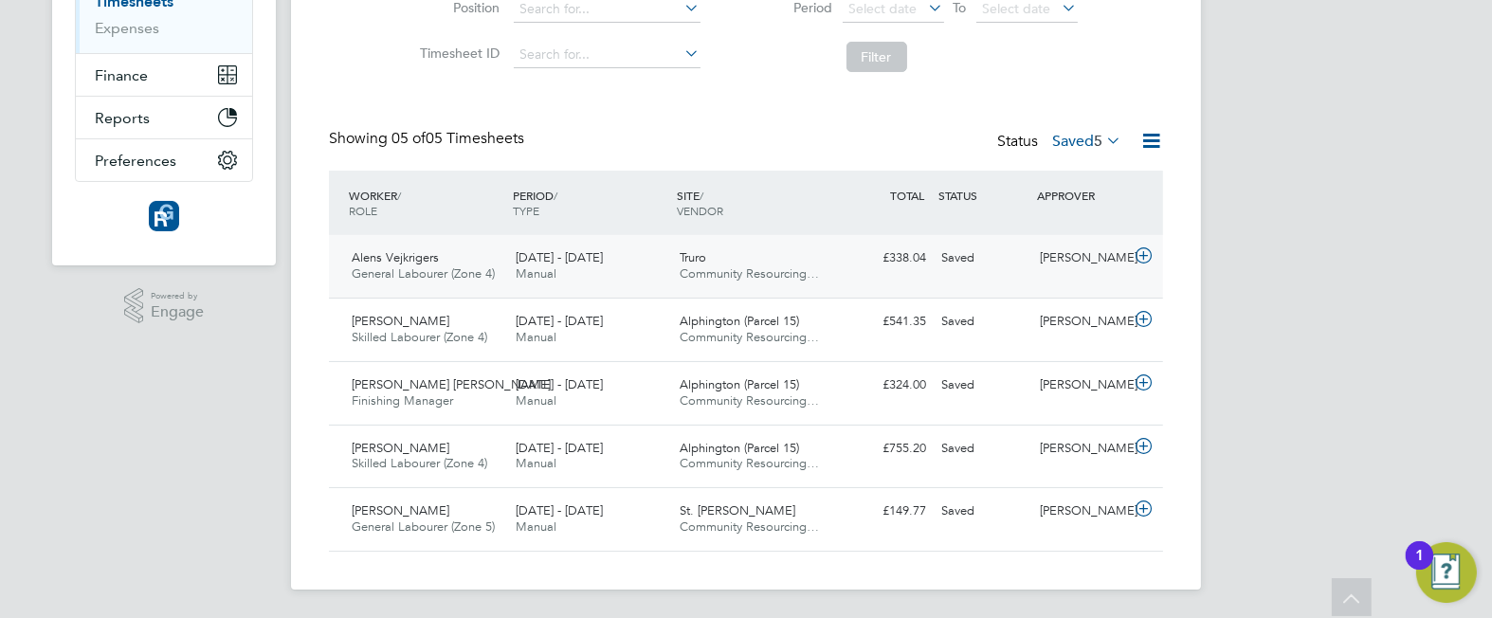
click at [648, 271] on div "[DATE] - [DATE] Manual" at bounding box center [590, 266] width 164 height 47
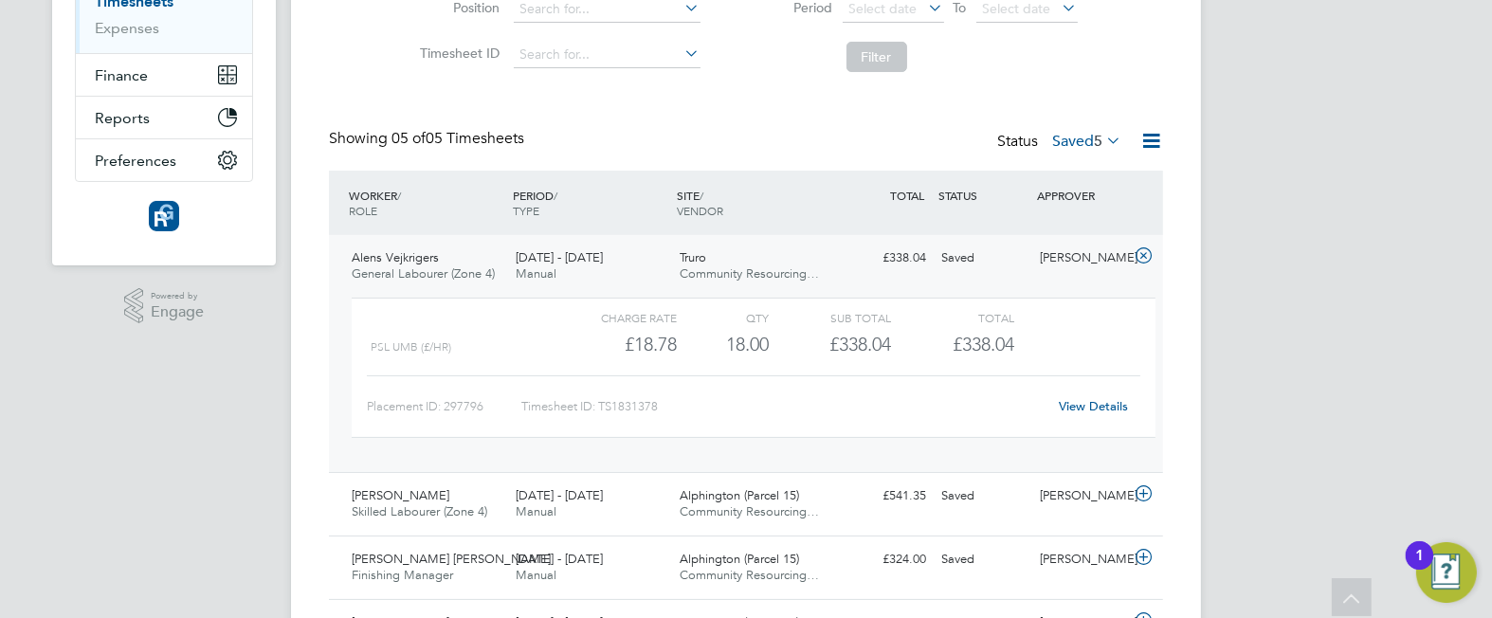
click at [756, 346] on div "18.00" at bounding box center [723, 344] width 92 height 31
click at [1077, 402] on link "View Details" at bounding box center [1094, 406] width 69 height 16
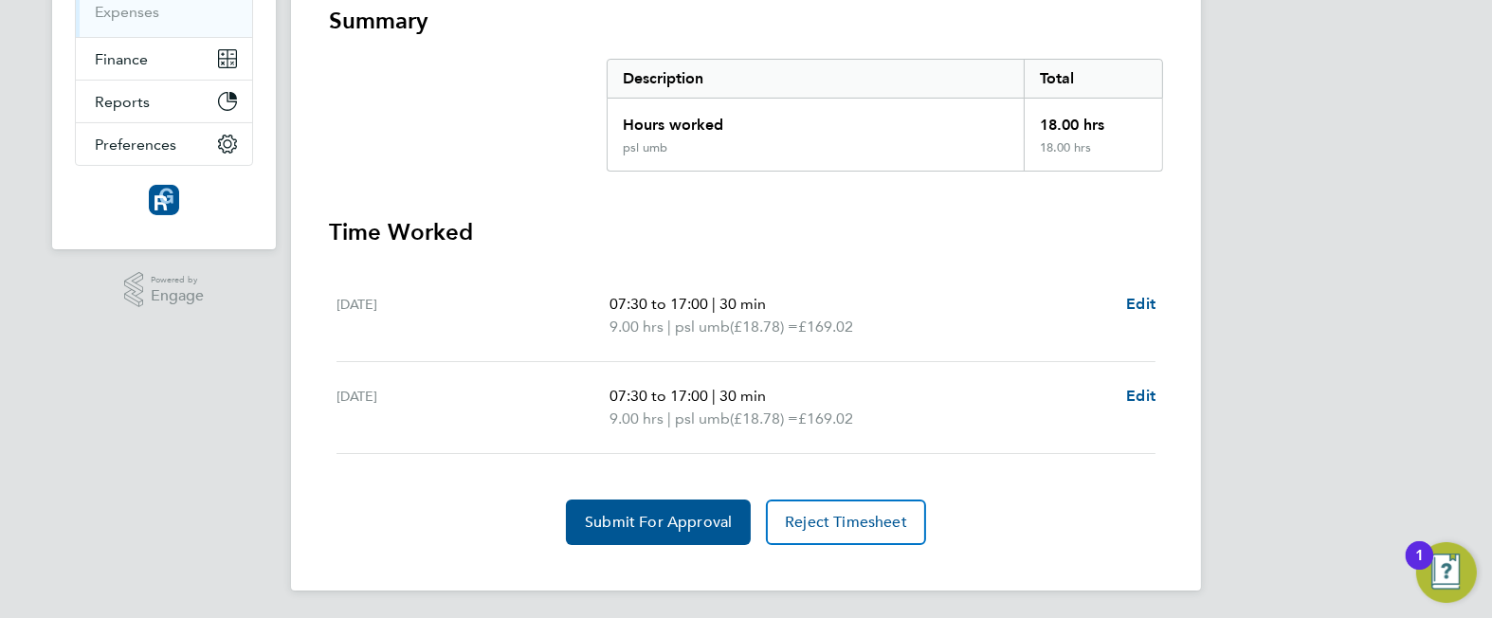
scroll to position [351, 0]
click at [1145, 299] on span "Edit" at bounding box center [1140, 303] width 29 height 18
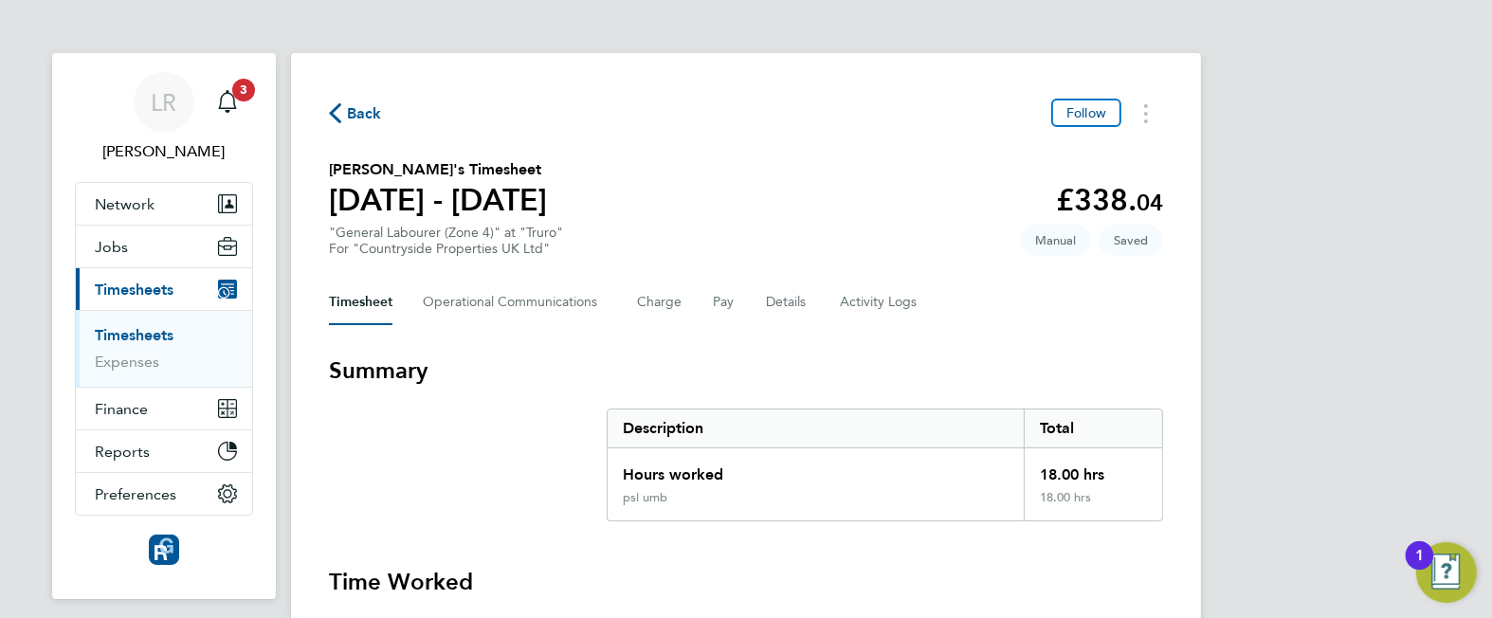
select select "30"
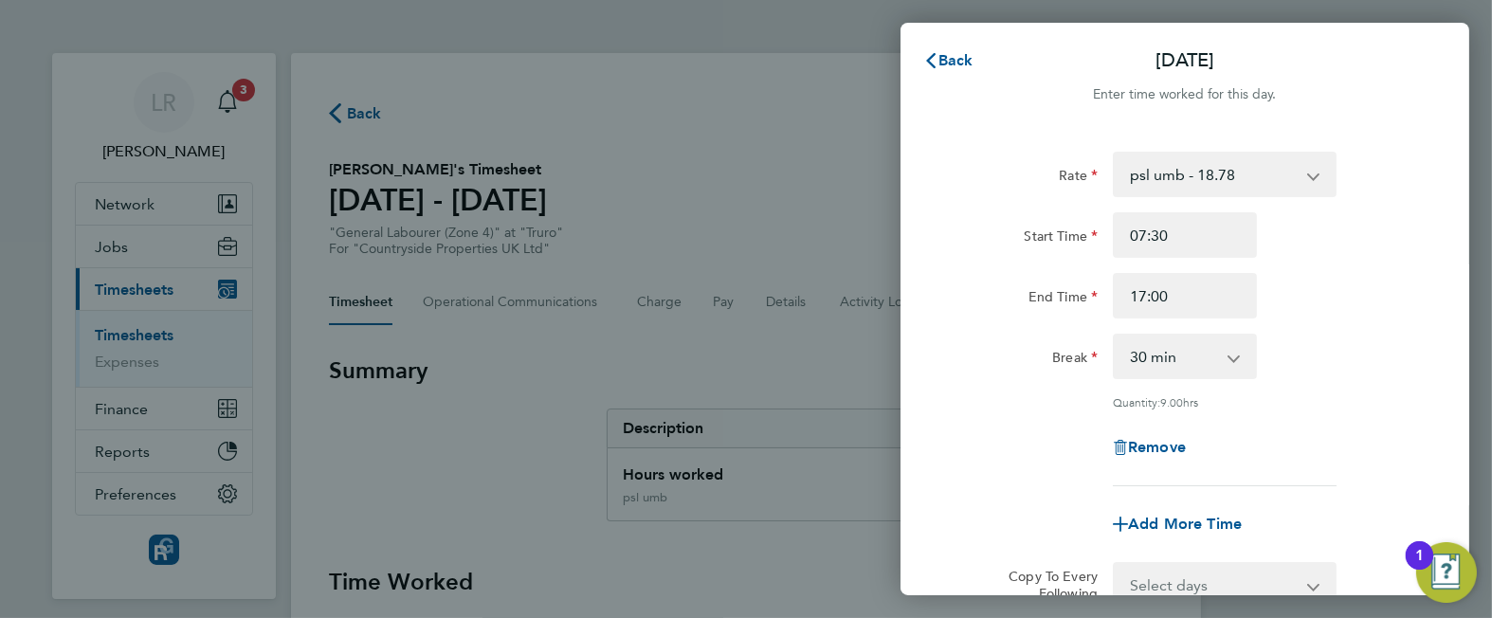
scroll to position [236, 0]
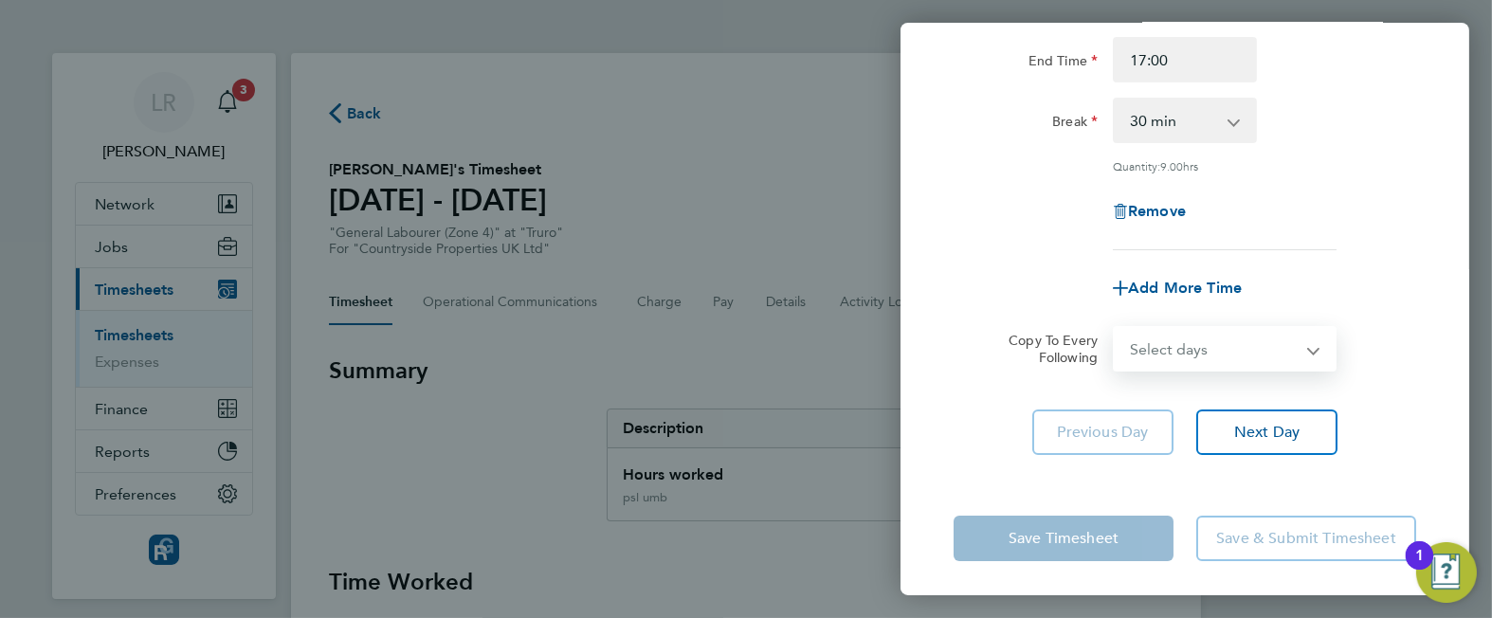
click at [1261, 350] on select "Select days Tuesday" at bounding box center [1214, 349] width 199 height 42
click at [953, 211] on div "Remove" at bounding box center [1185, 211] width 478 height 45
click at [700, 121] on div "Back Mon 29 Sep Enter time worked for this day. Rate psl umb - 18.78 Start Time…" at bounding box center [746, 309] width 1492 height 618
click at [298, 90] on div "Back Mon 29 Sep Enter time worked for this day. Rate psl umb - 18.78 Start Time…" at bounding box center [746, 309] width 1492 height 618
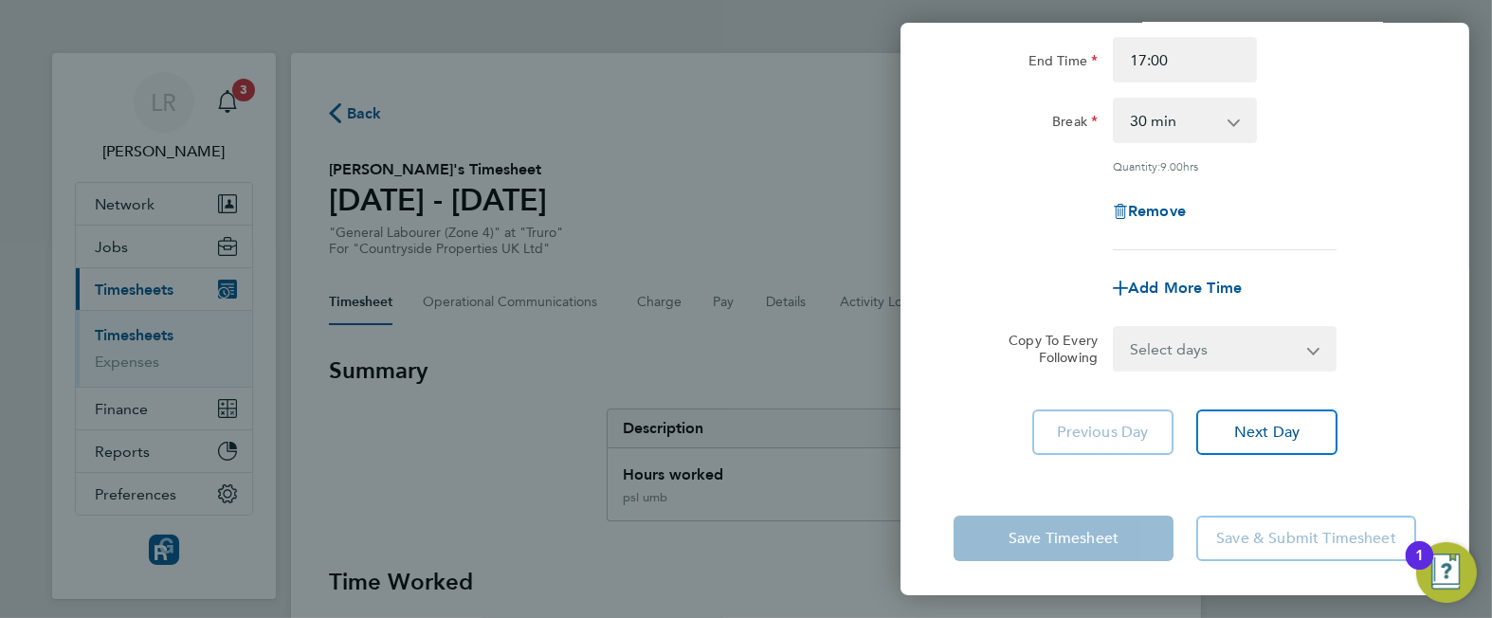
scroll to position [0, 0]
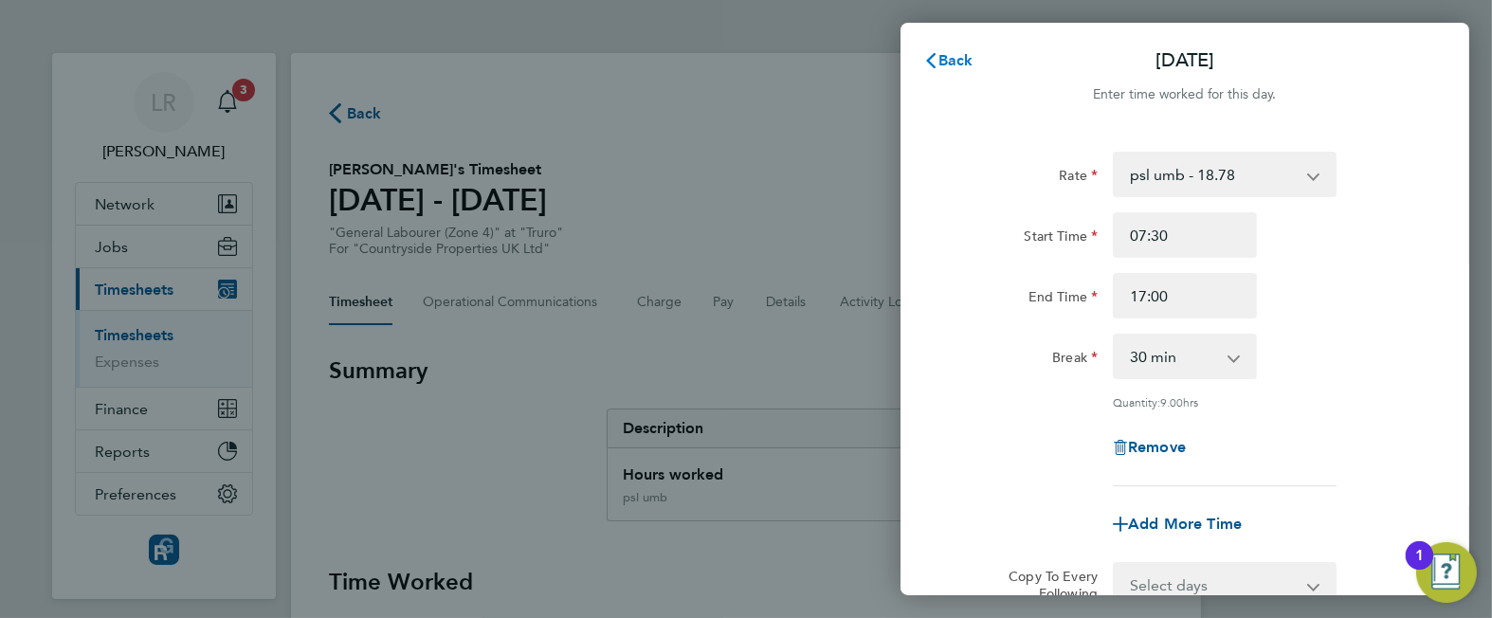
click at [945, 56] on span "Back" at bounding box center [955, 60] width 35 height 18
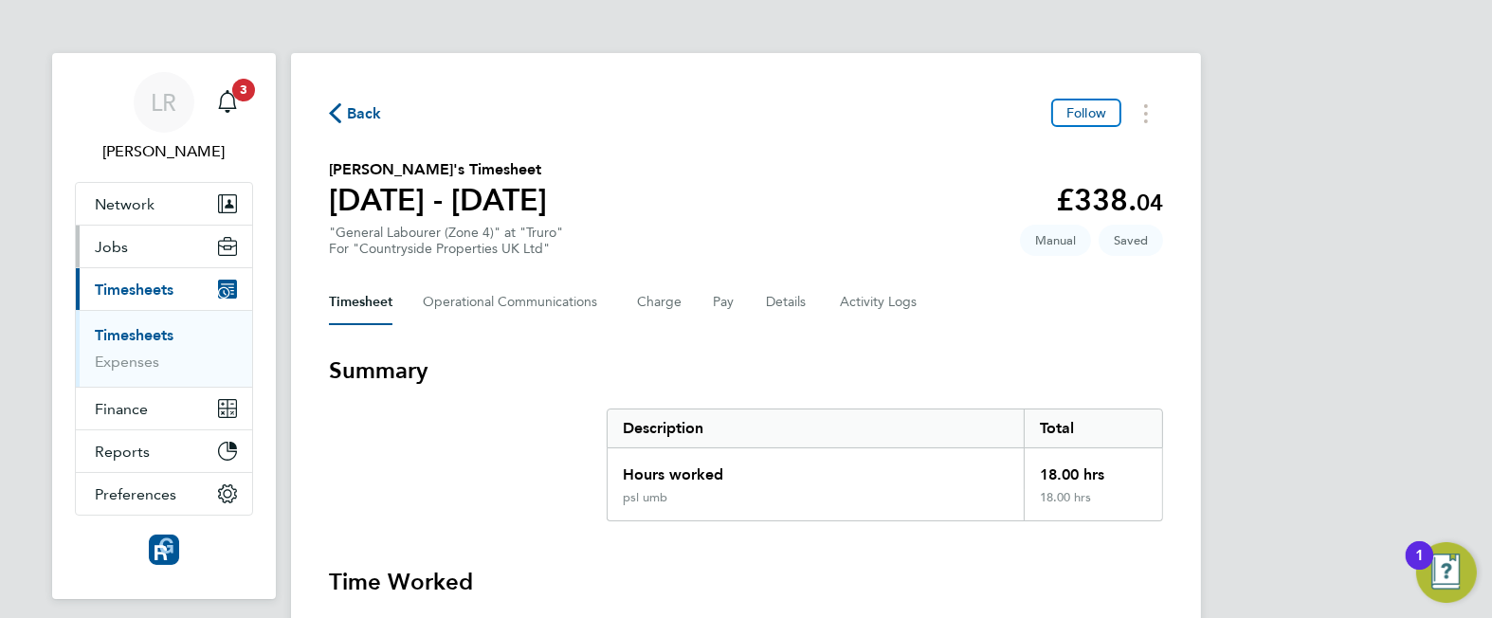
click at [147, 246] on button "Jobs" at bounding box center [164, 247] width 176 height 42
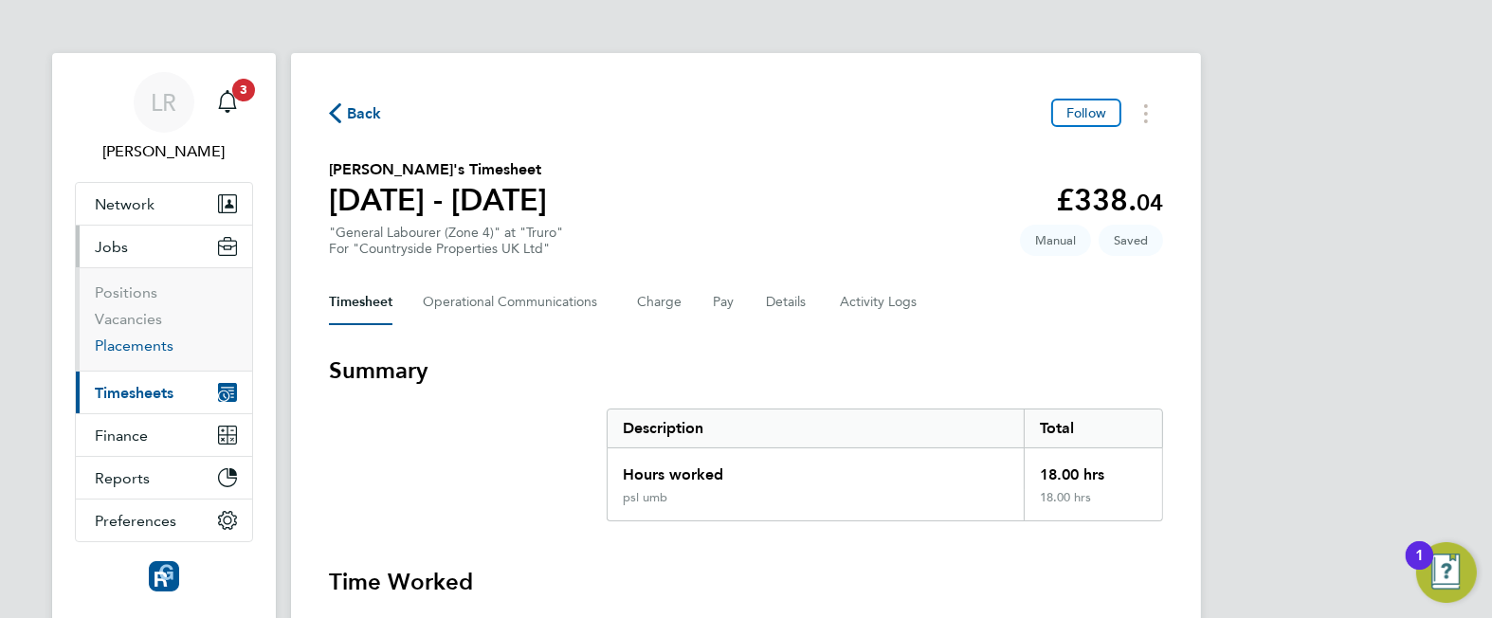
click at [140, 347] on link "Placements" at bounding box center [134, 346] width 79 height 18
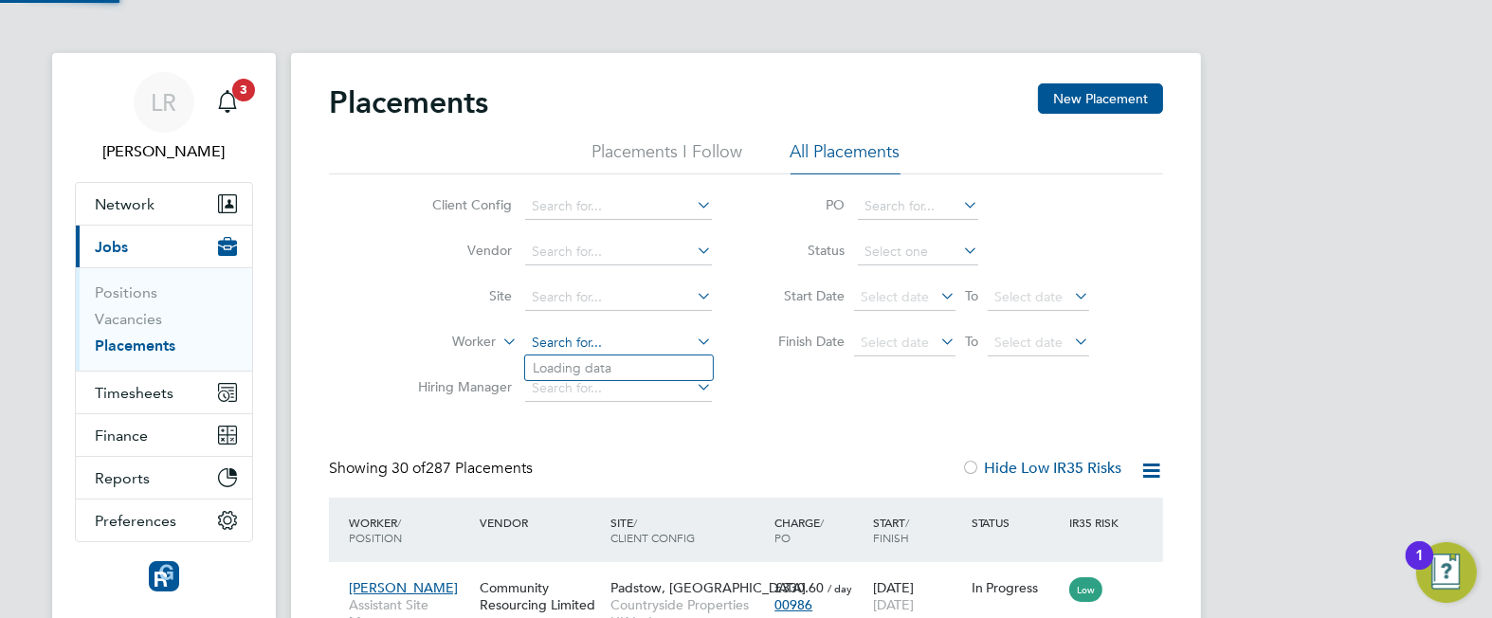
click at [589, 338] on input at bounding box center [618, 343] width 187 height 27
click at [563, 366] on li "Alen s Vejkrigers" at bounding box center [619, 368] width 188 height 26
type input "Alens Vejkrigers"
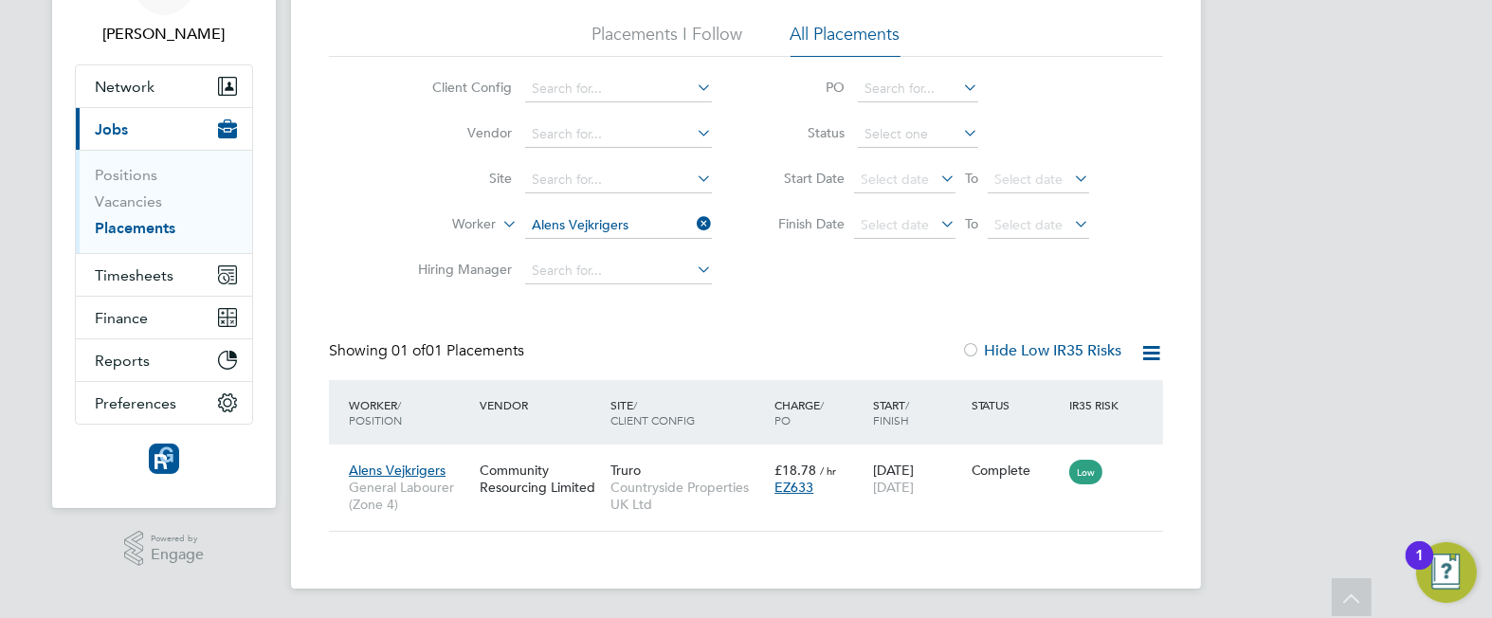
click at [681, 28] on li "Placements I Follow" at bounding box center [667, 40] width 151 height 34
click at [693, 221] on icon at bounding box center [693, 223] width 0 height 27
